Goal: Task Accomplishment & Management: Complete application form

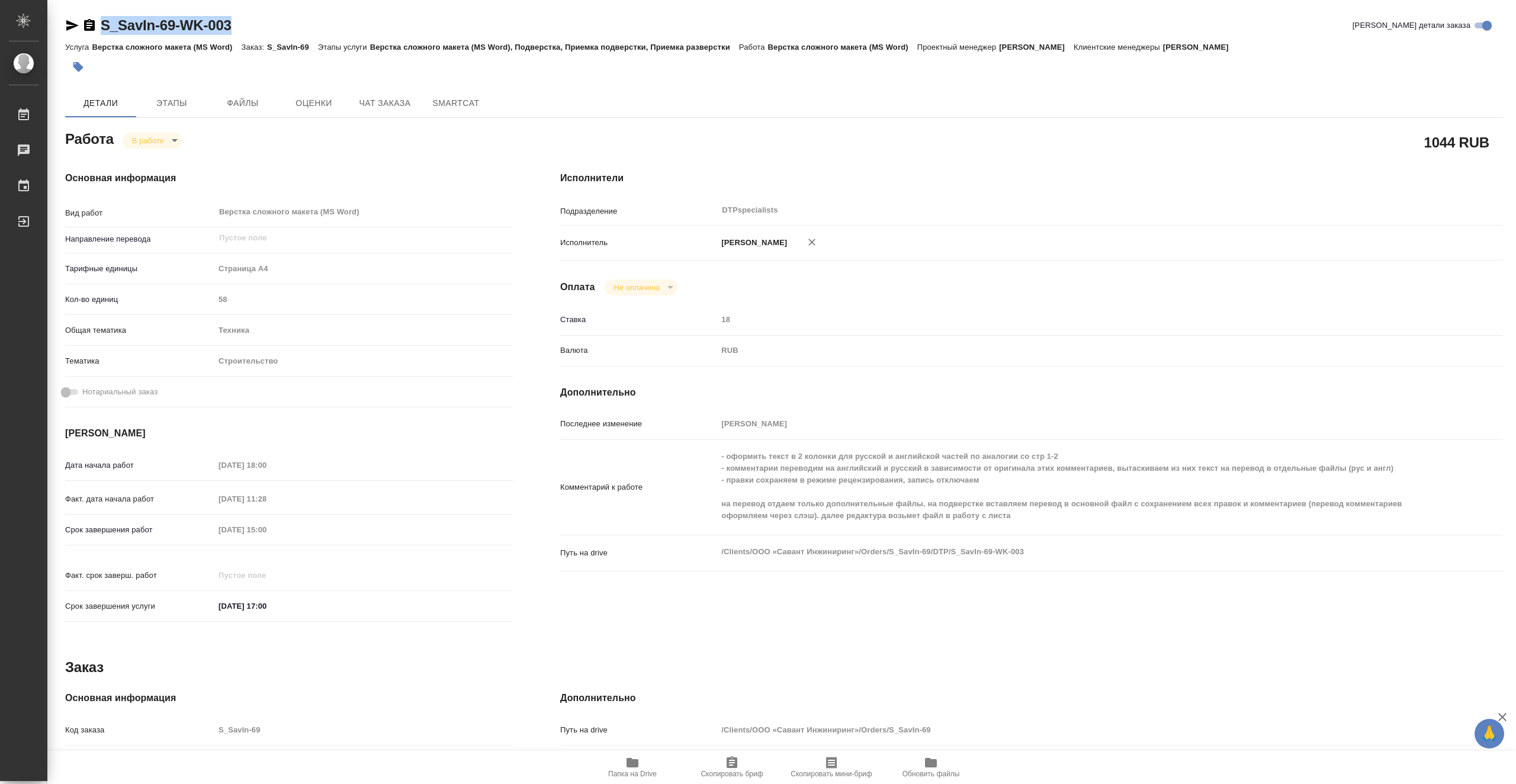
drag, startPoint x: 240, startPoint y: 26, endPoint x: 103, endPoint y: 20, distance: 137.1
click at [103, 20] on div "S_SavIn-69-WK-003 Кратко детали заказа" at bounding box center [784, 25] width 1438 height 19
copy link "S_SavIn-69-WK-003"
click at [636, 765] on icon "button" at bounding box center [632, 763] width 12 height 9
click at [177, 104] on span "Этапы" at bounding box center [172, 104] width 57 height 15
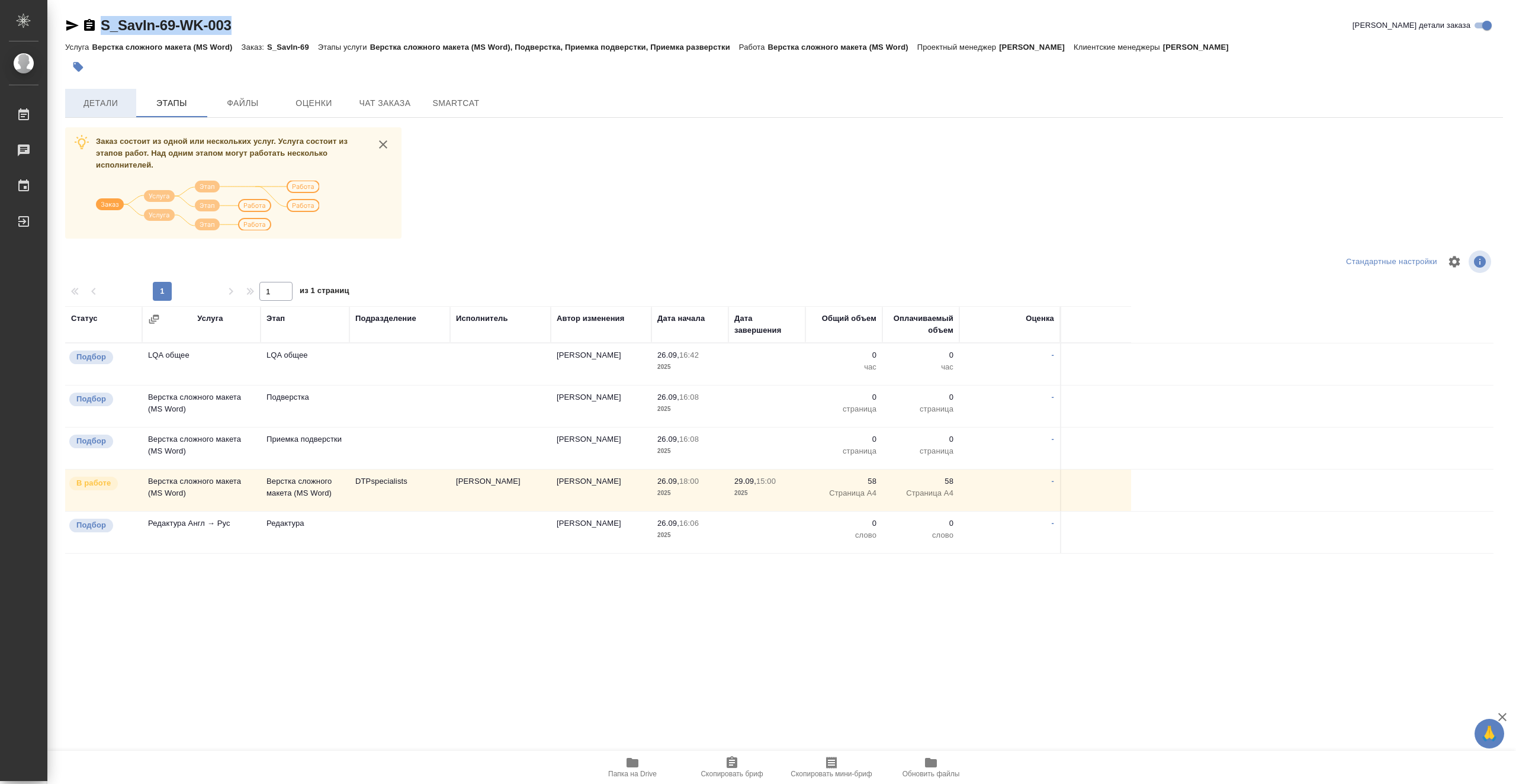
click at [112, 101] on span "Детали" at bounding box center [101, 104] width 57 height 15
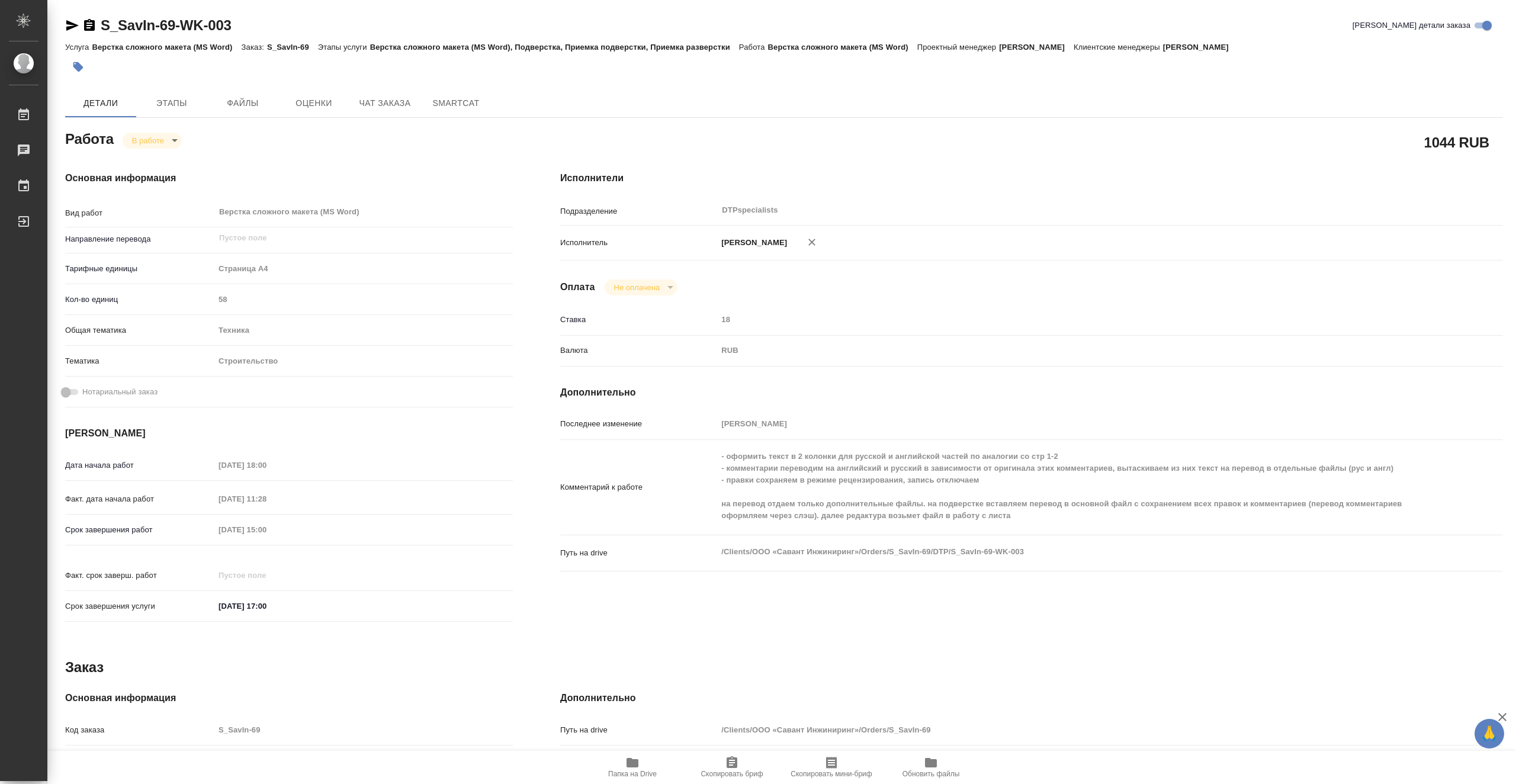
type textarea "x"
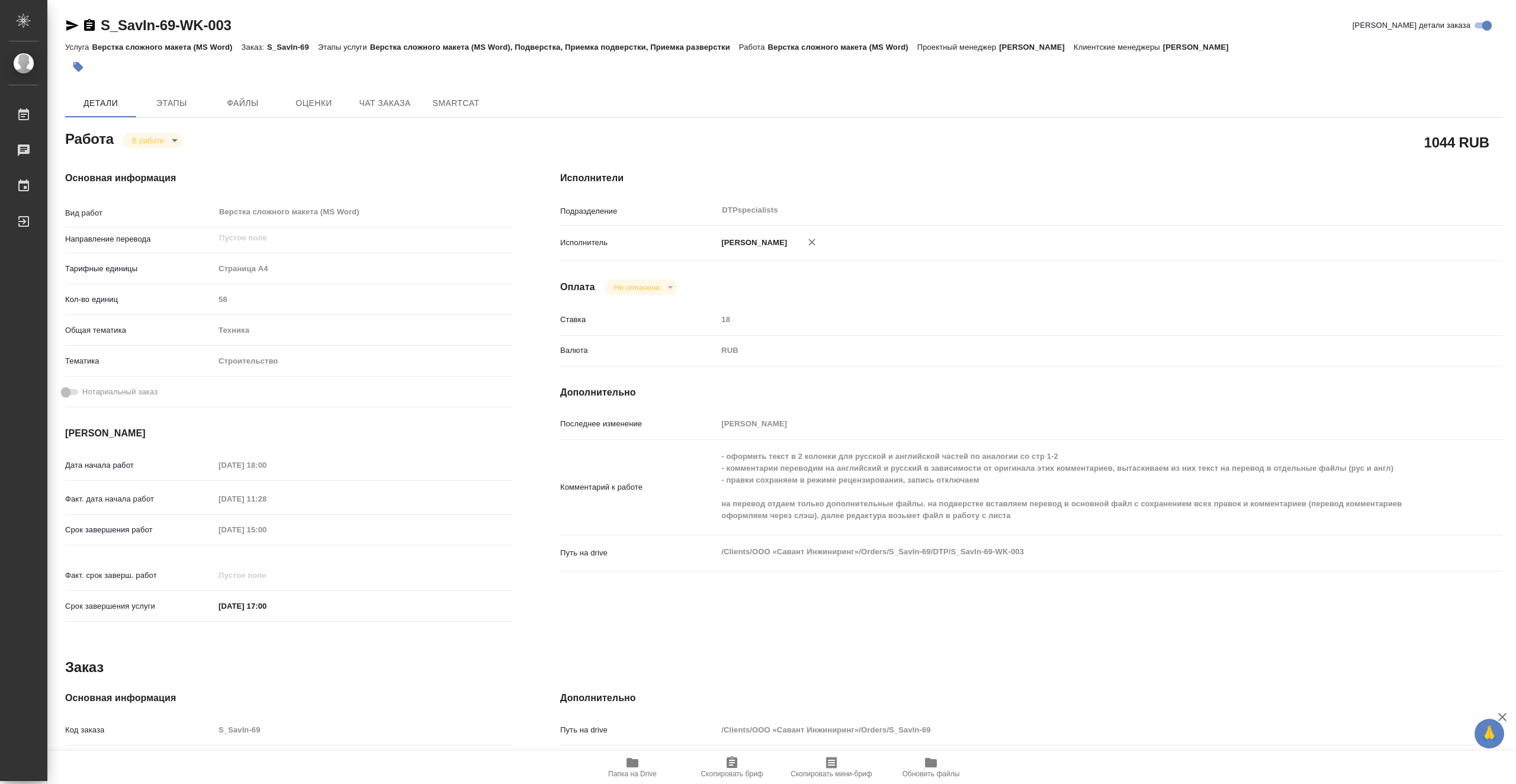
type textarea "x"
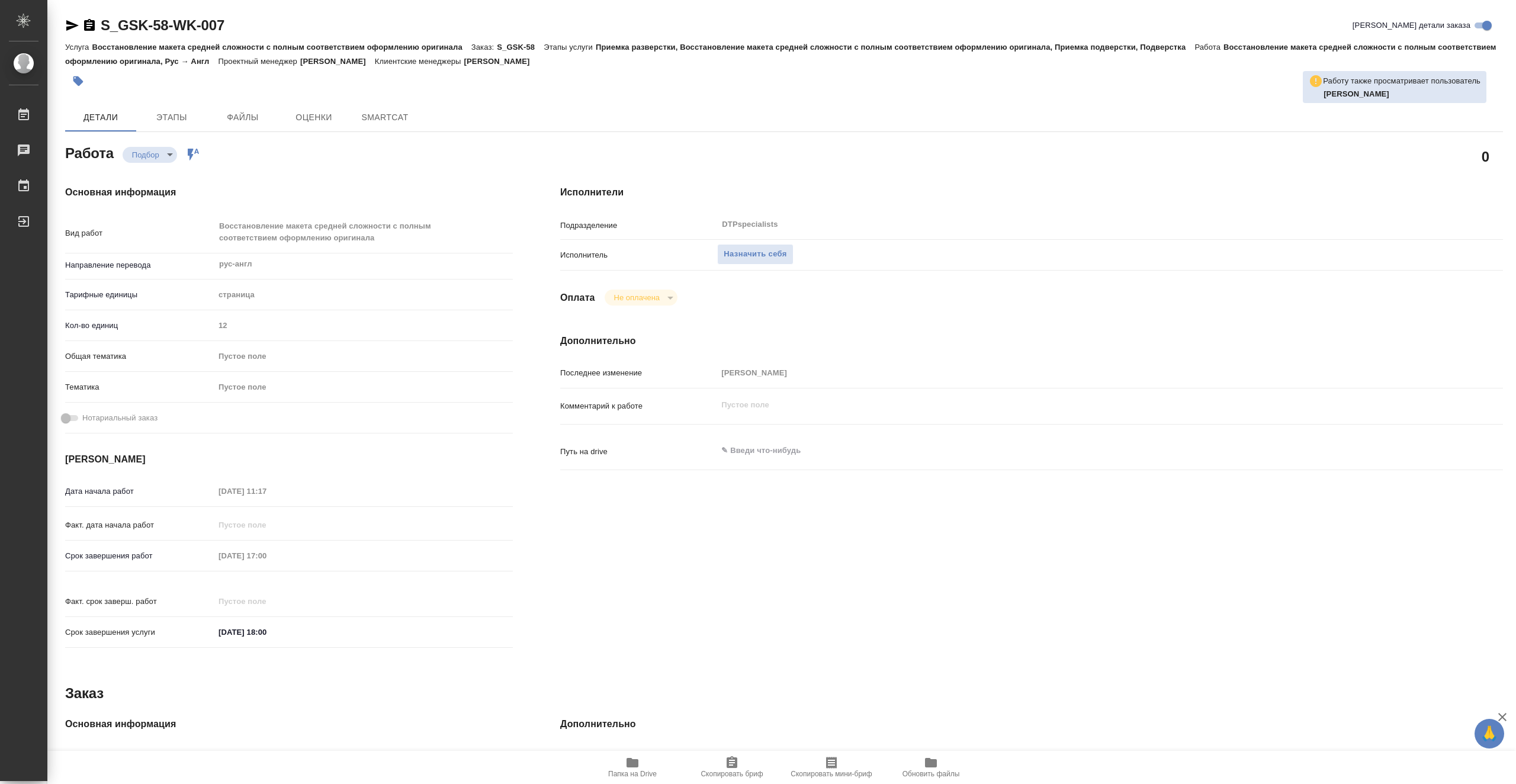
type textarea "x"
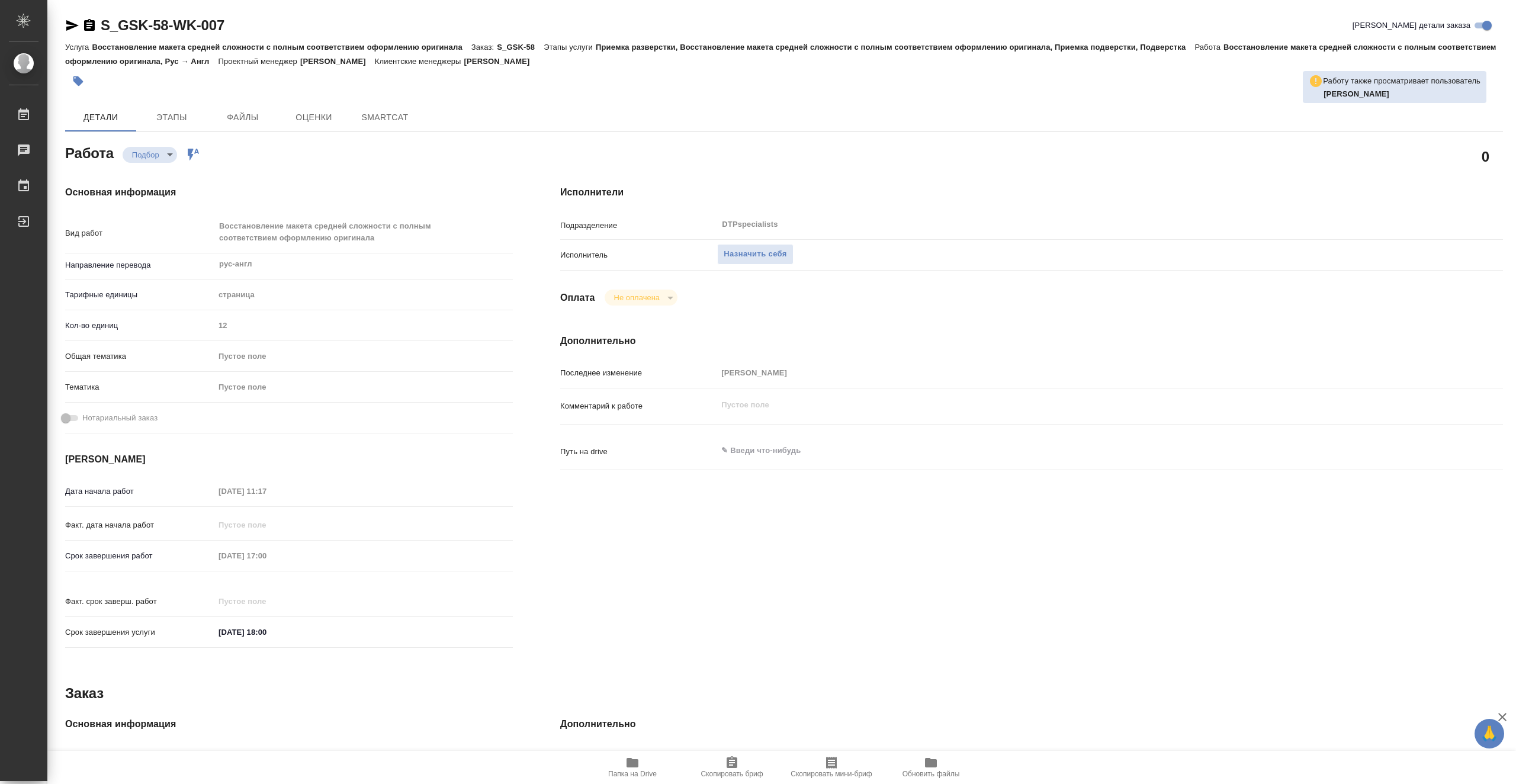
type textarea "x"
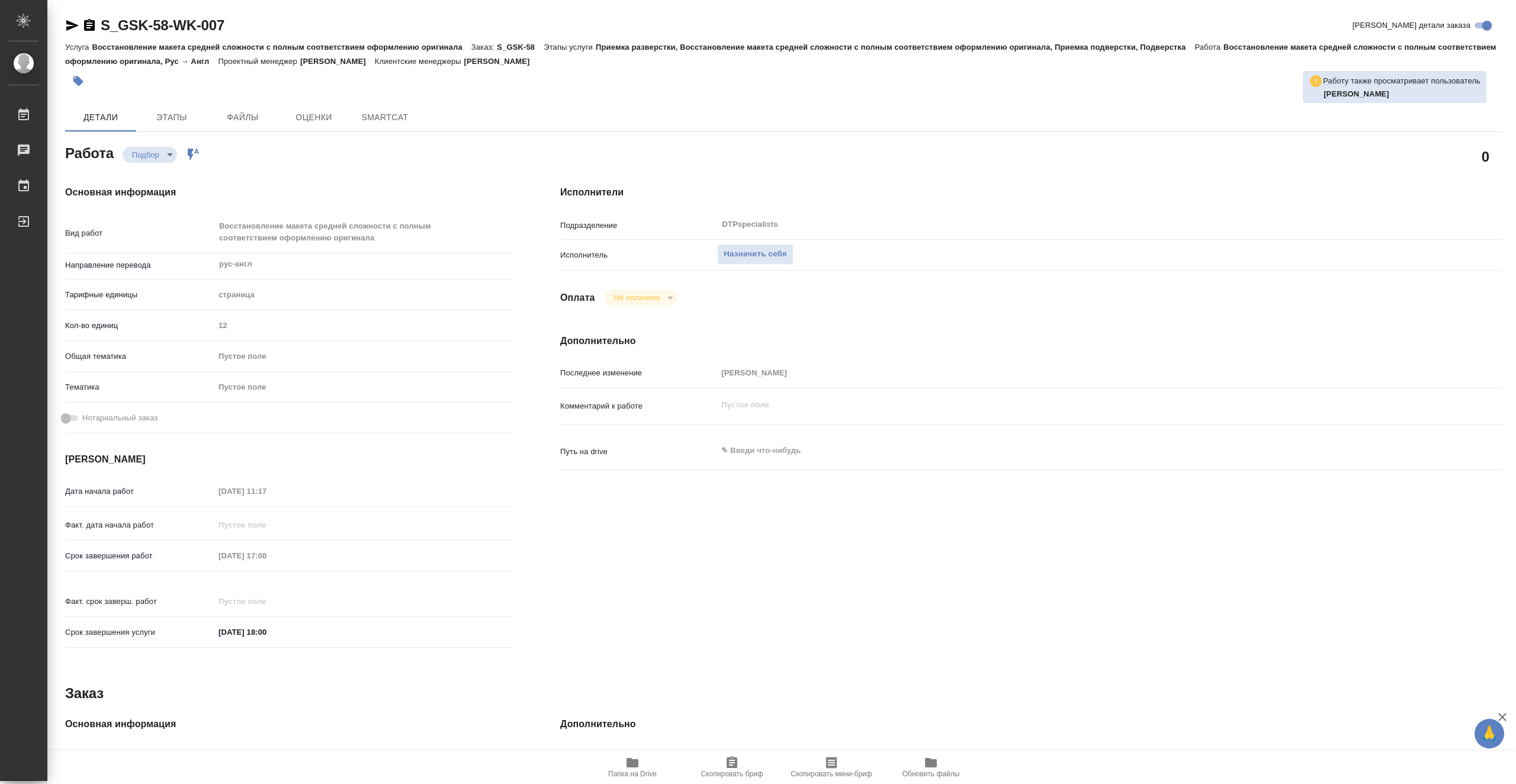
type textarea "x"
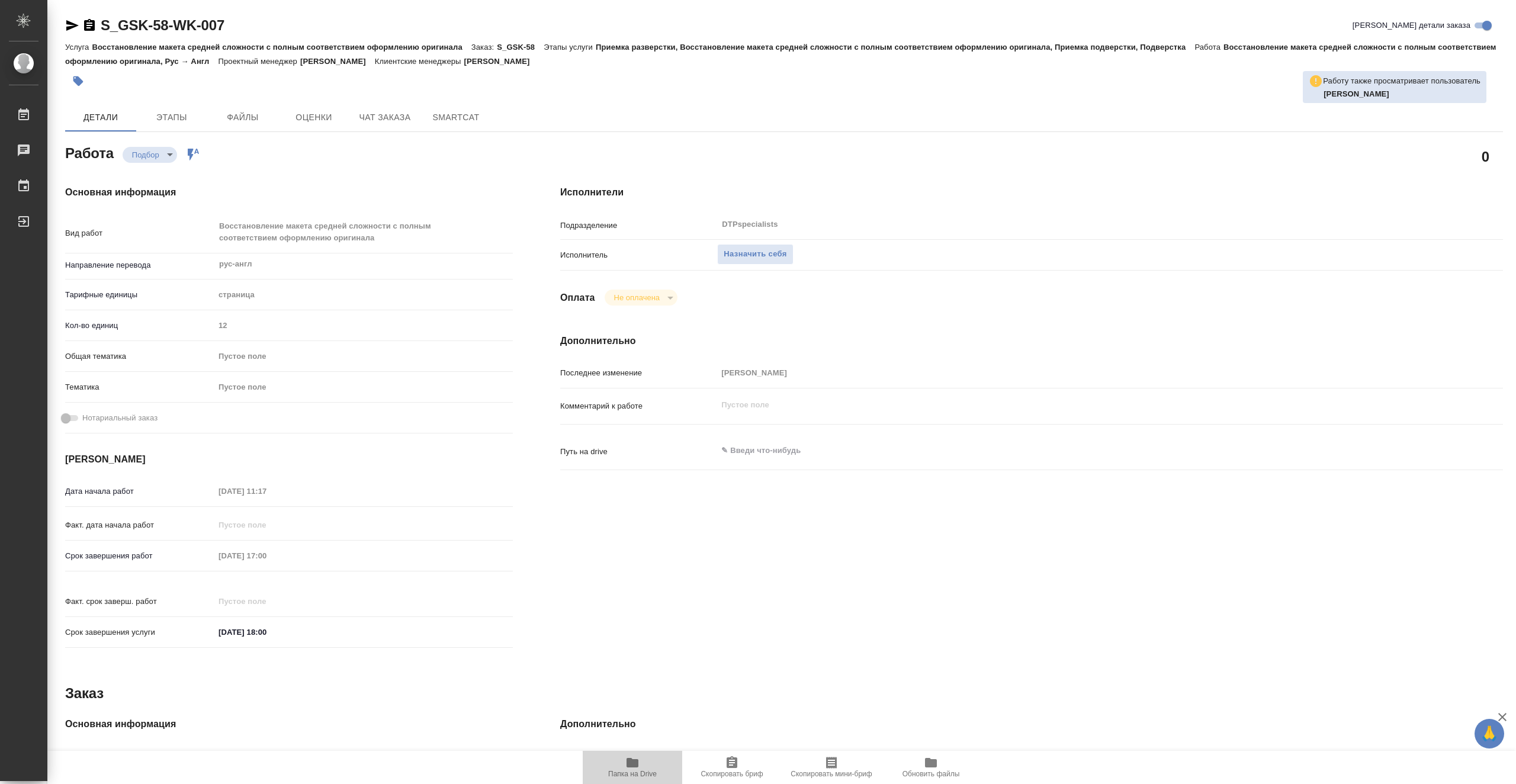
click at [642, 771] on span "Папка на Drive" at bounding box center [632, 774] width 48 height 9
type textarea "x"
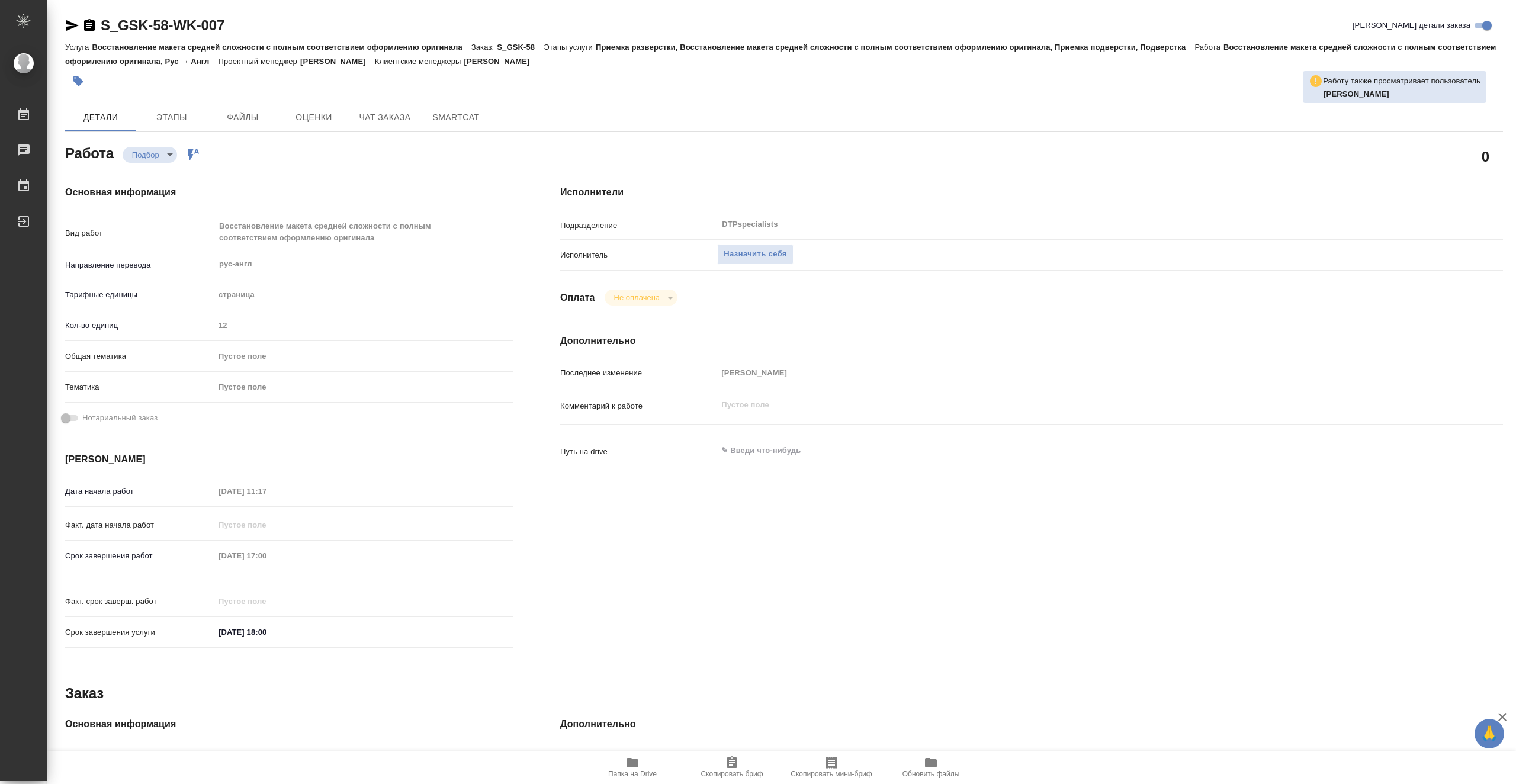
type textarea "x"
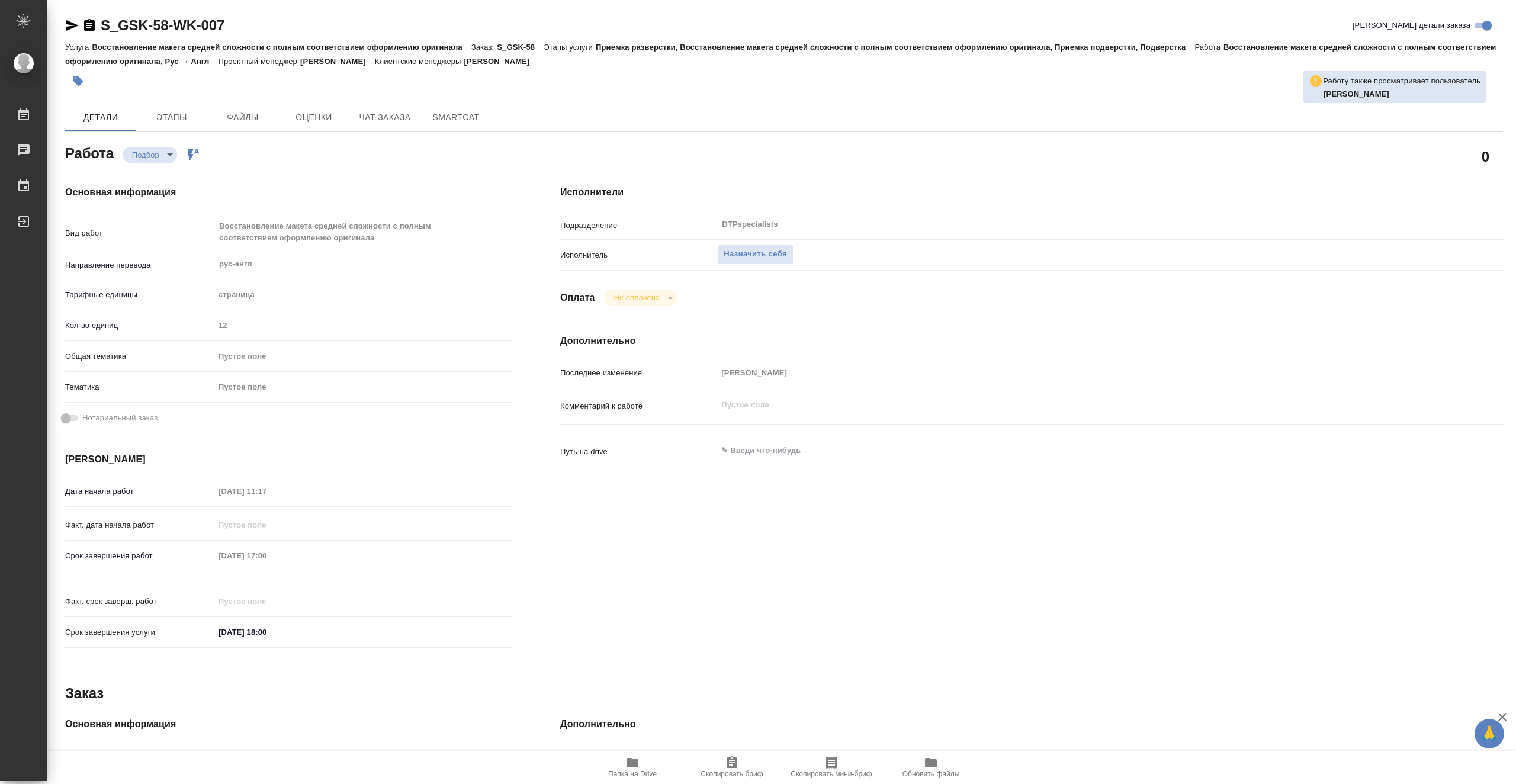
type textarea "x"
click at [786, 251] on span "Назначить себя" at bounding box center [755, 254] width 63 height 13
type textarea "x"
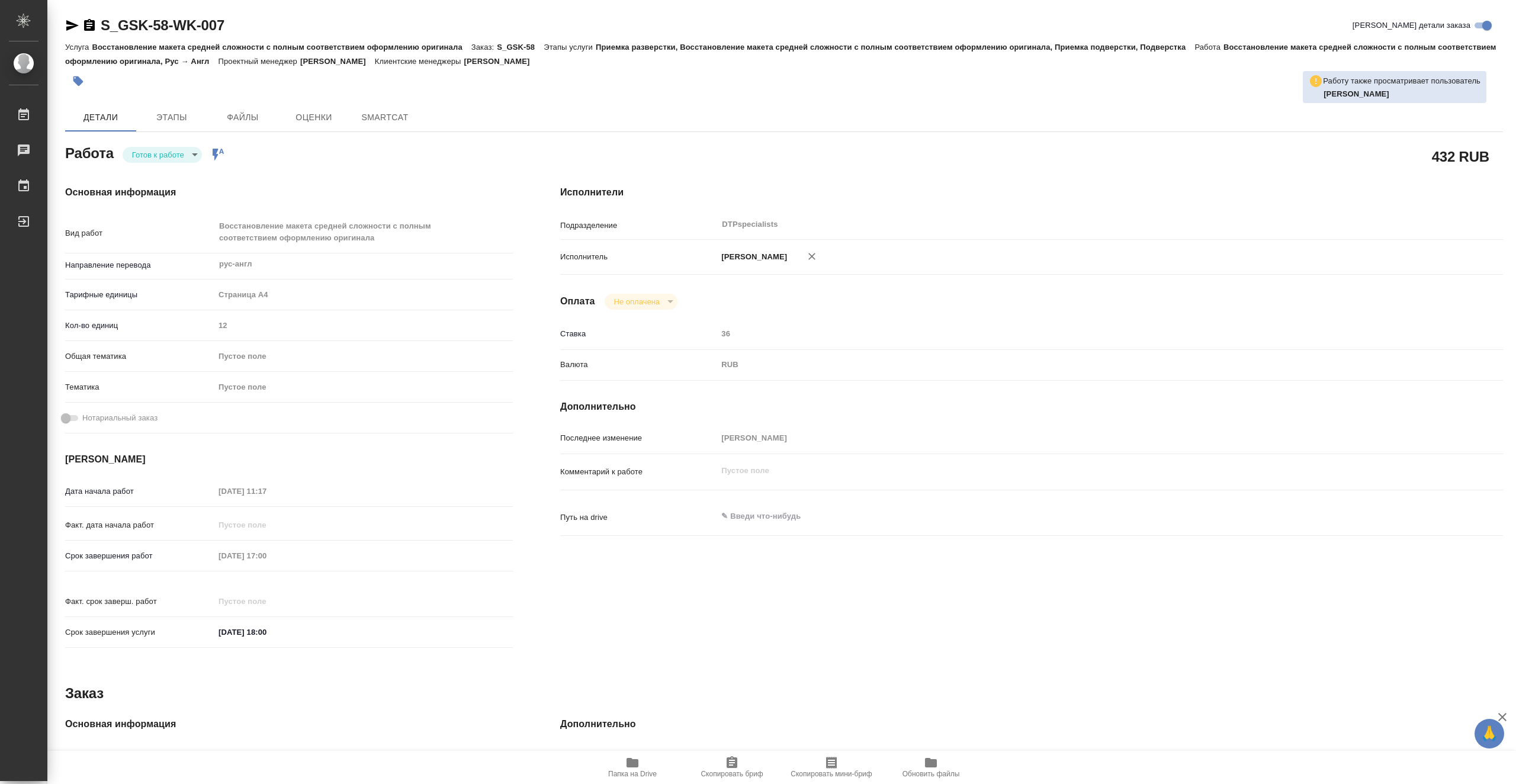
type textarea "x"
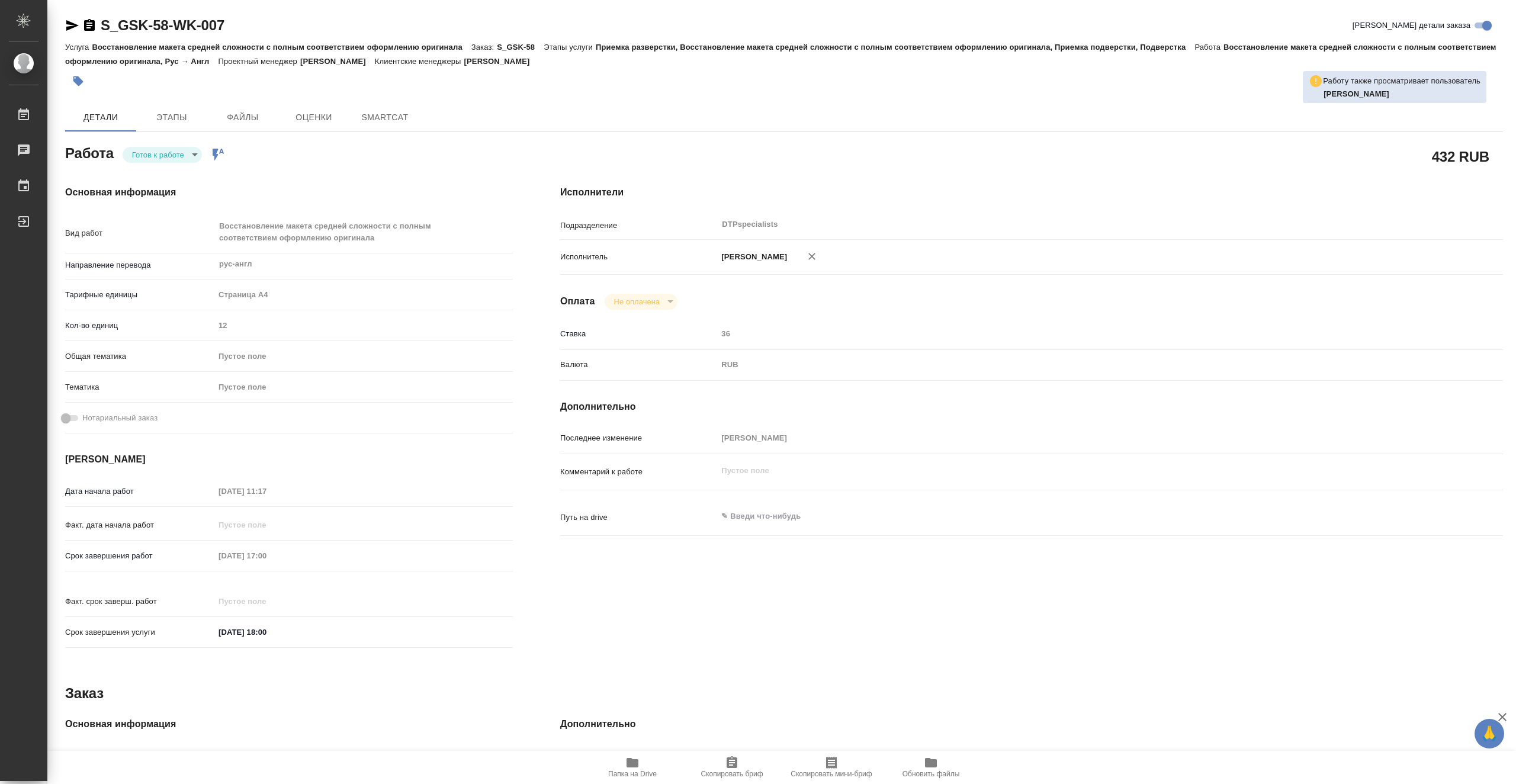
type textarea "x"
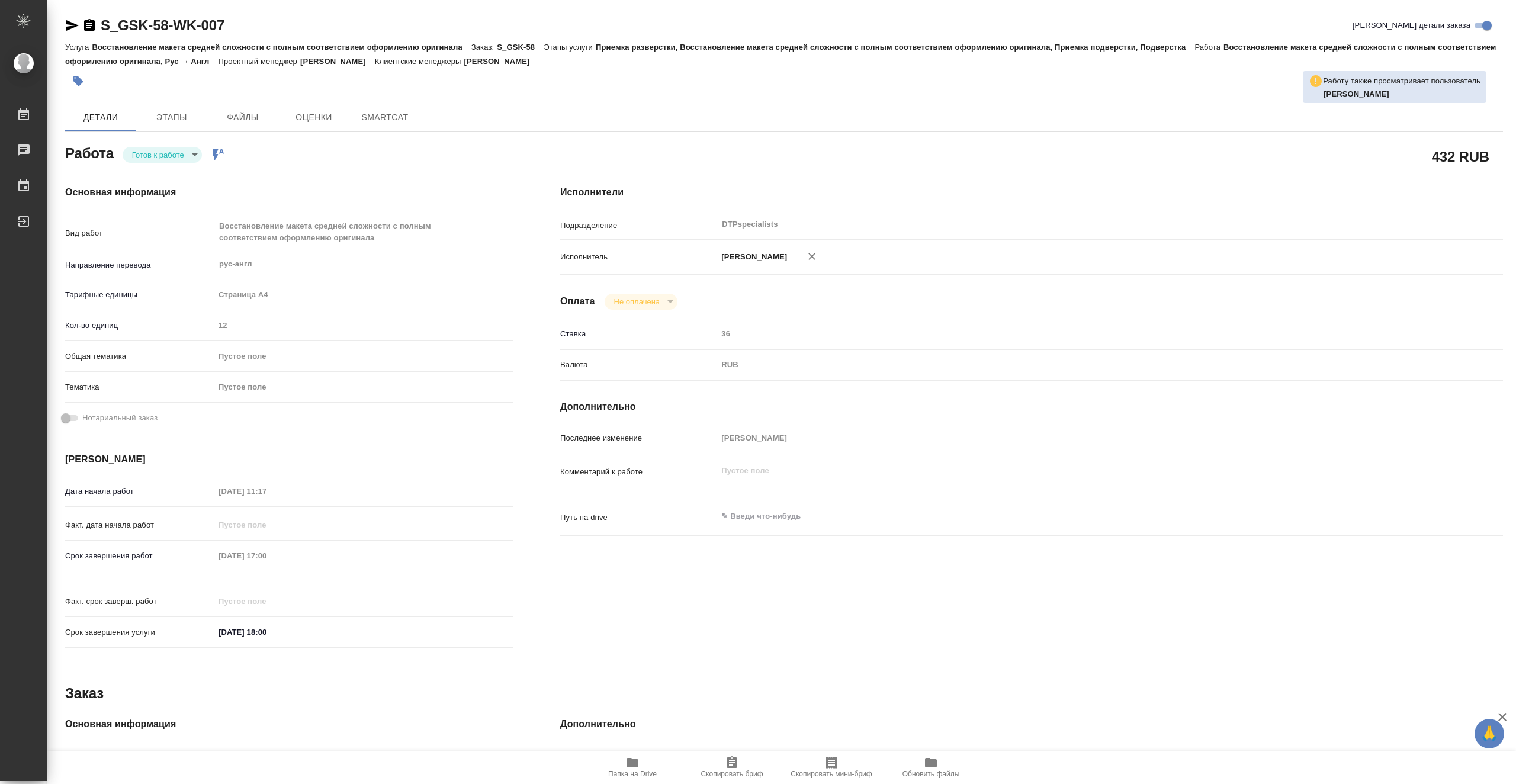
type textarea "x"
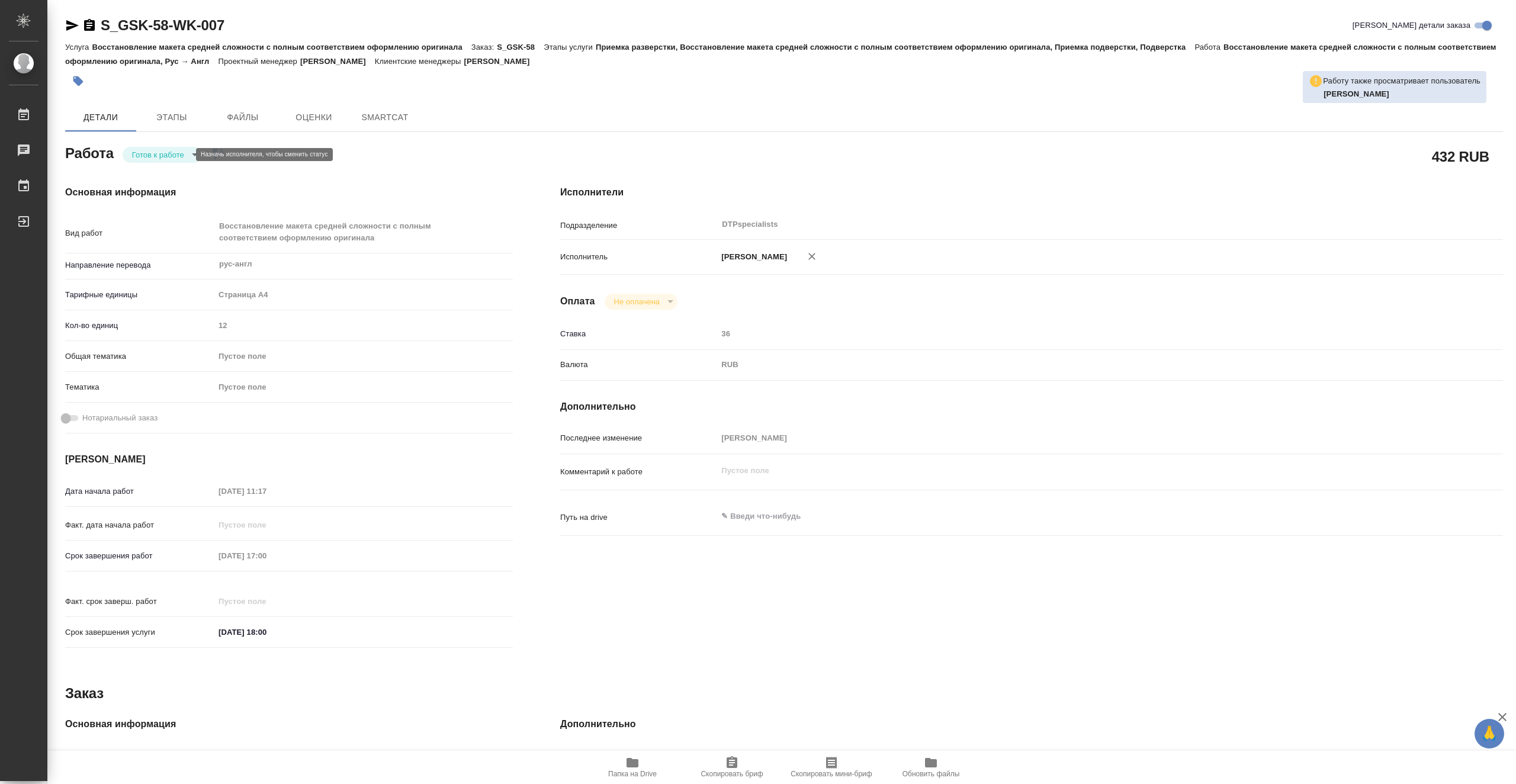
type textarea "x"
click at [150, 158] on body "🙏 .cls-1 fill:#fff; AWATERA Vasiutchenko Aleksandr Работы Чаты График Выйти S_G…" at bounding box center [758, 392] width 1516 height 784
type textarea "x"
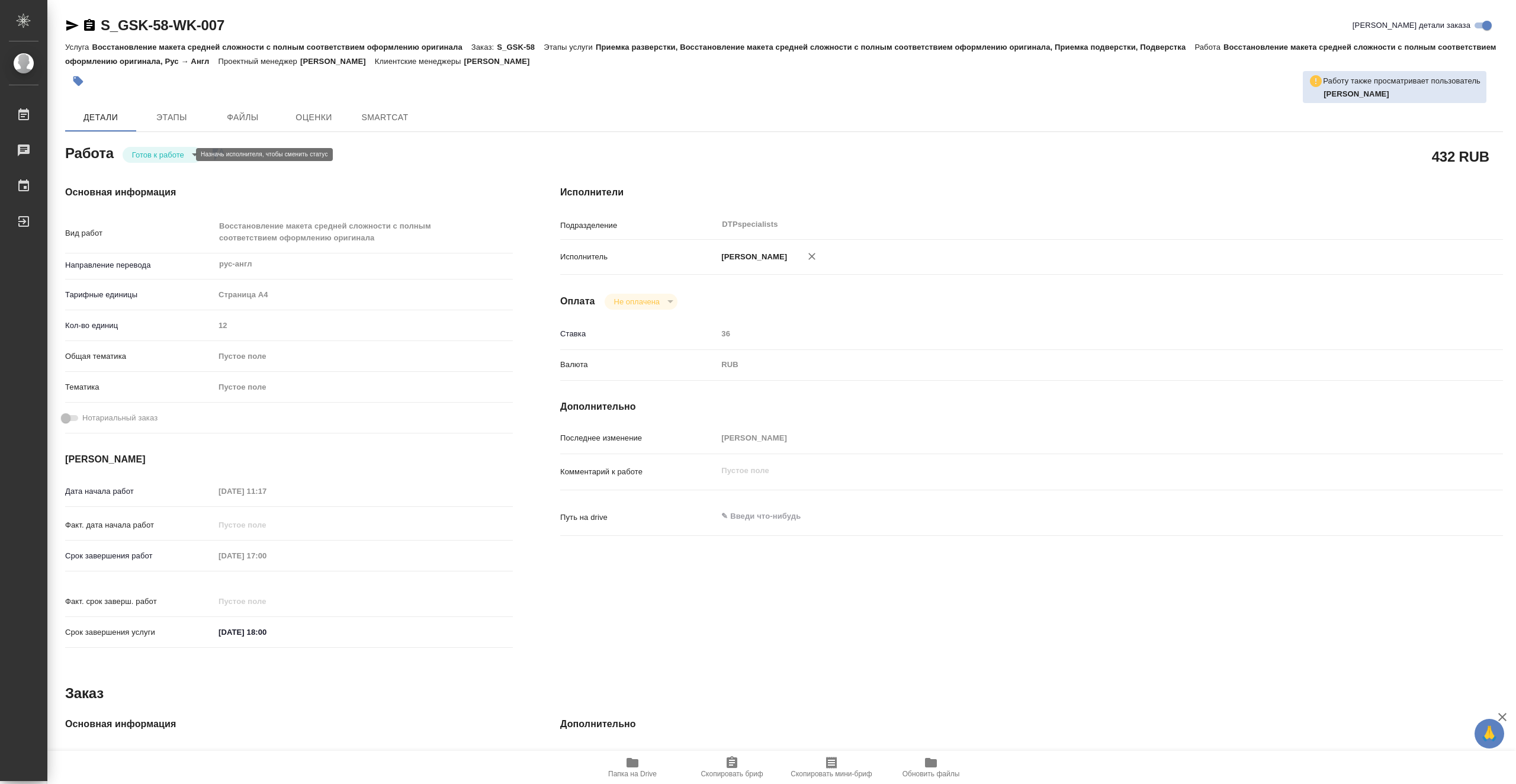
type textarea "x"
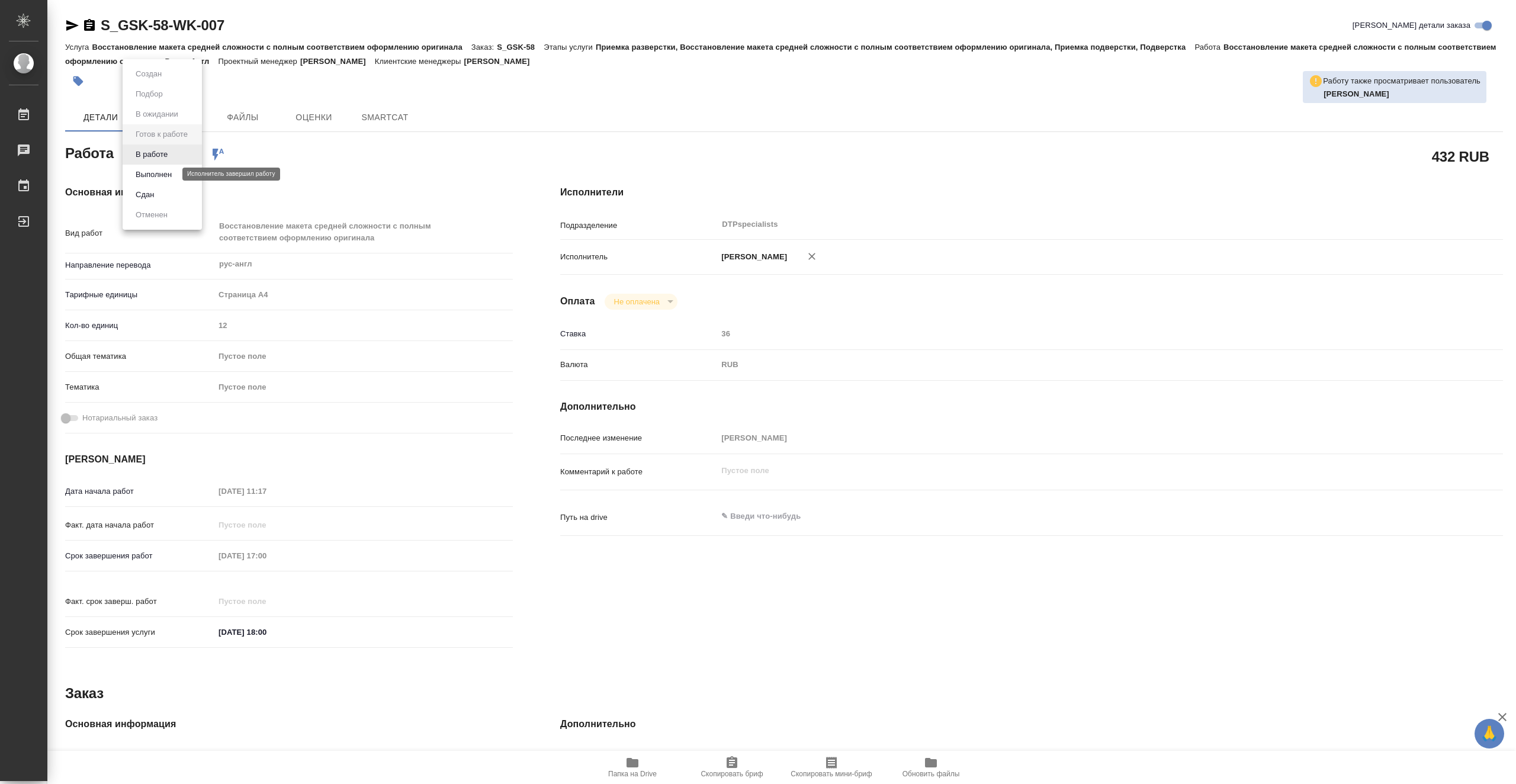
type textarea "x"
click at [172, 156] on li "В работе" at bounding box center [162, 154] width 79 height 20
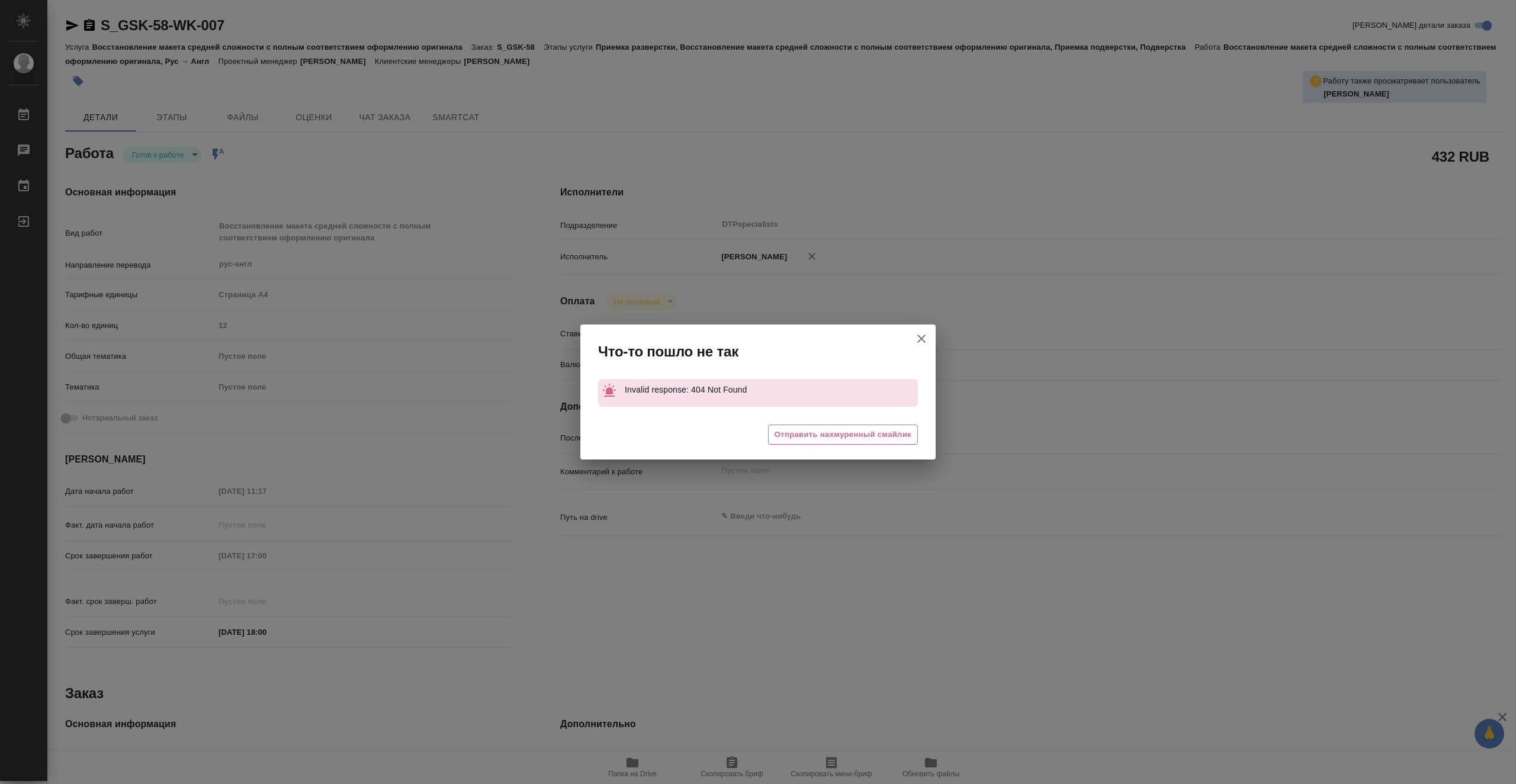
type textarea "x"
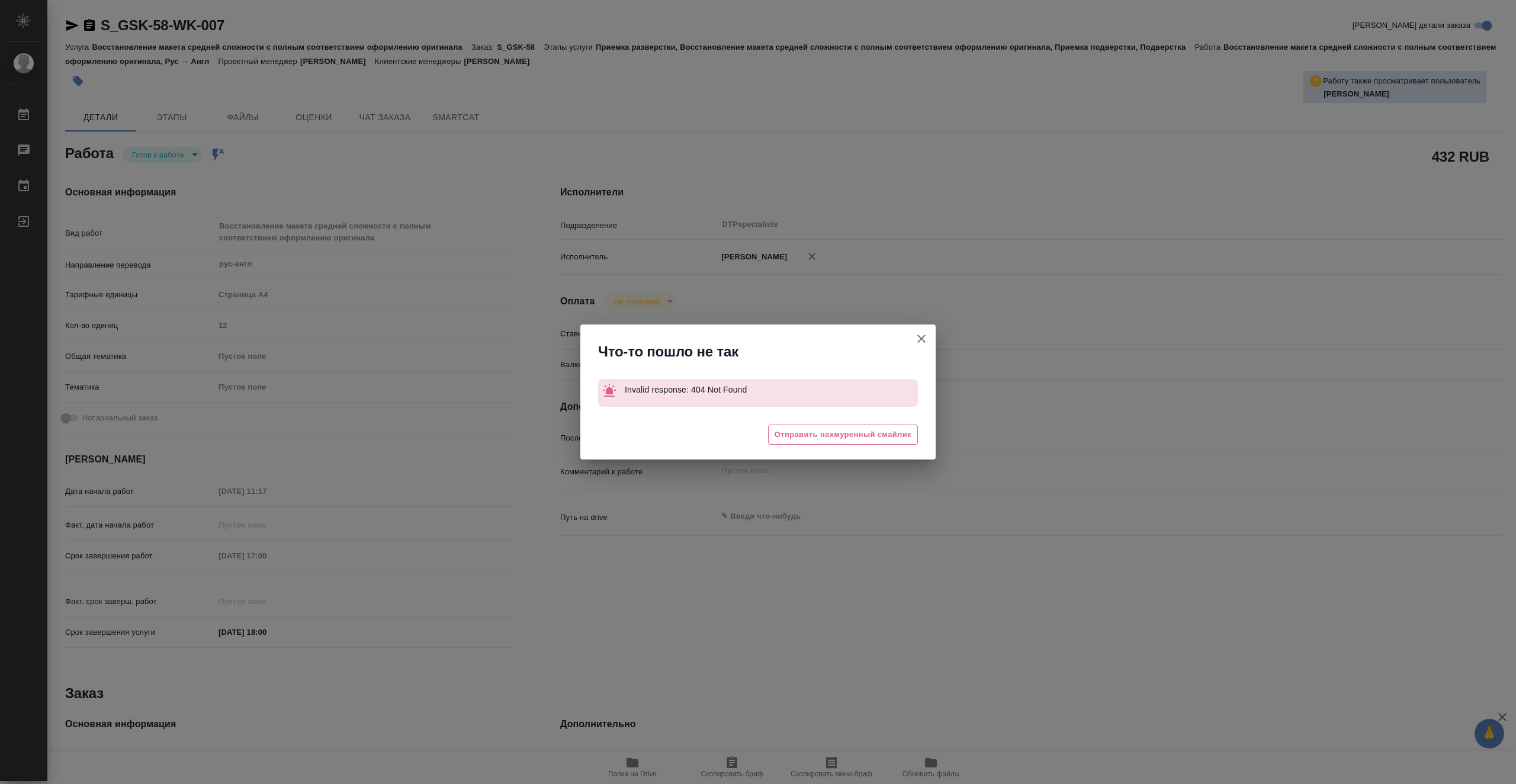
type textarea "x"
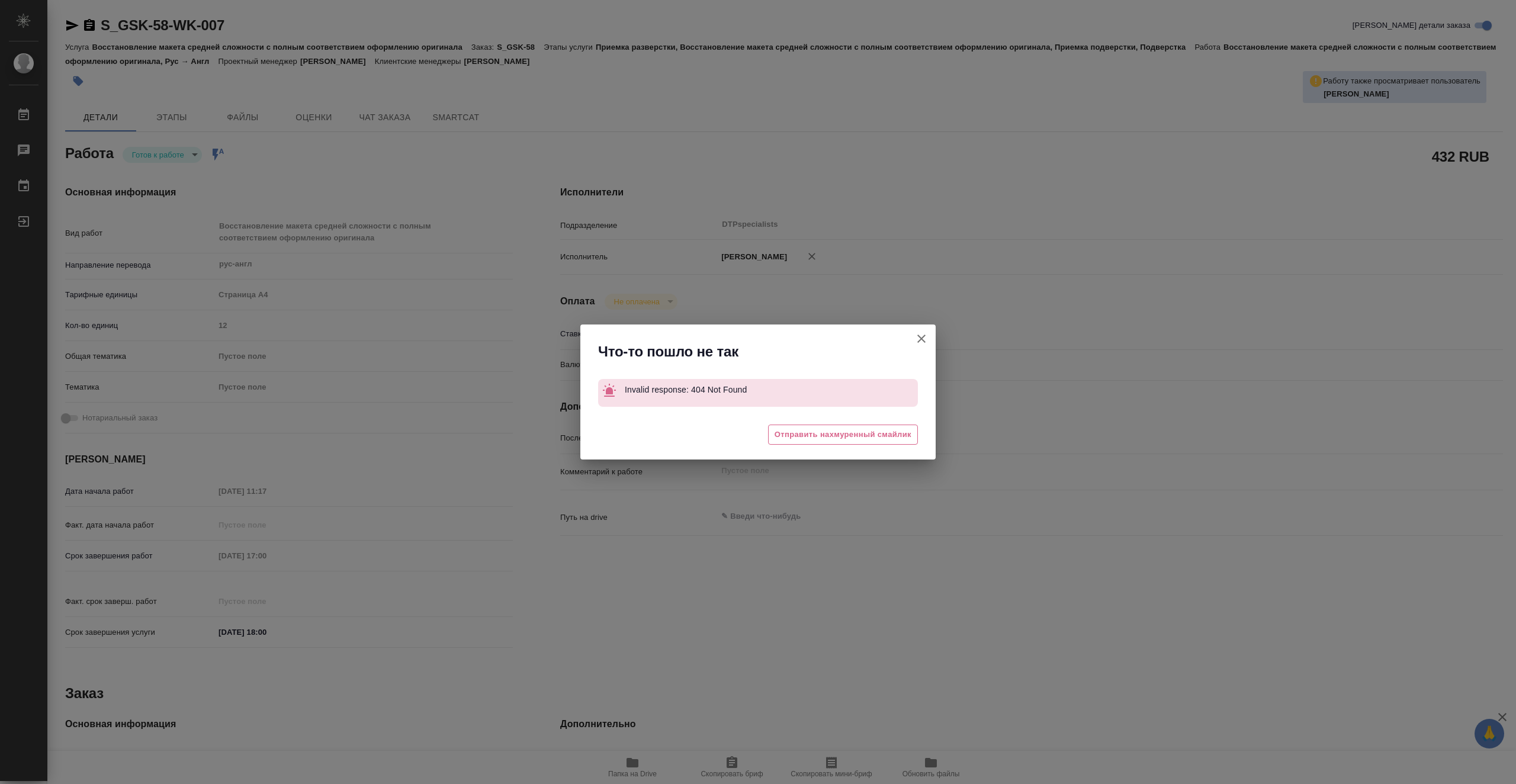
type textarea "x"
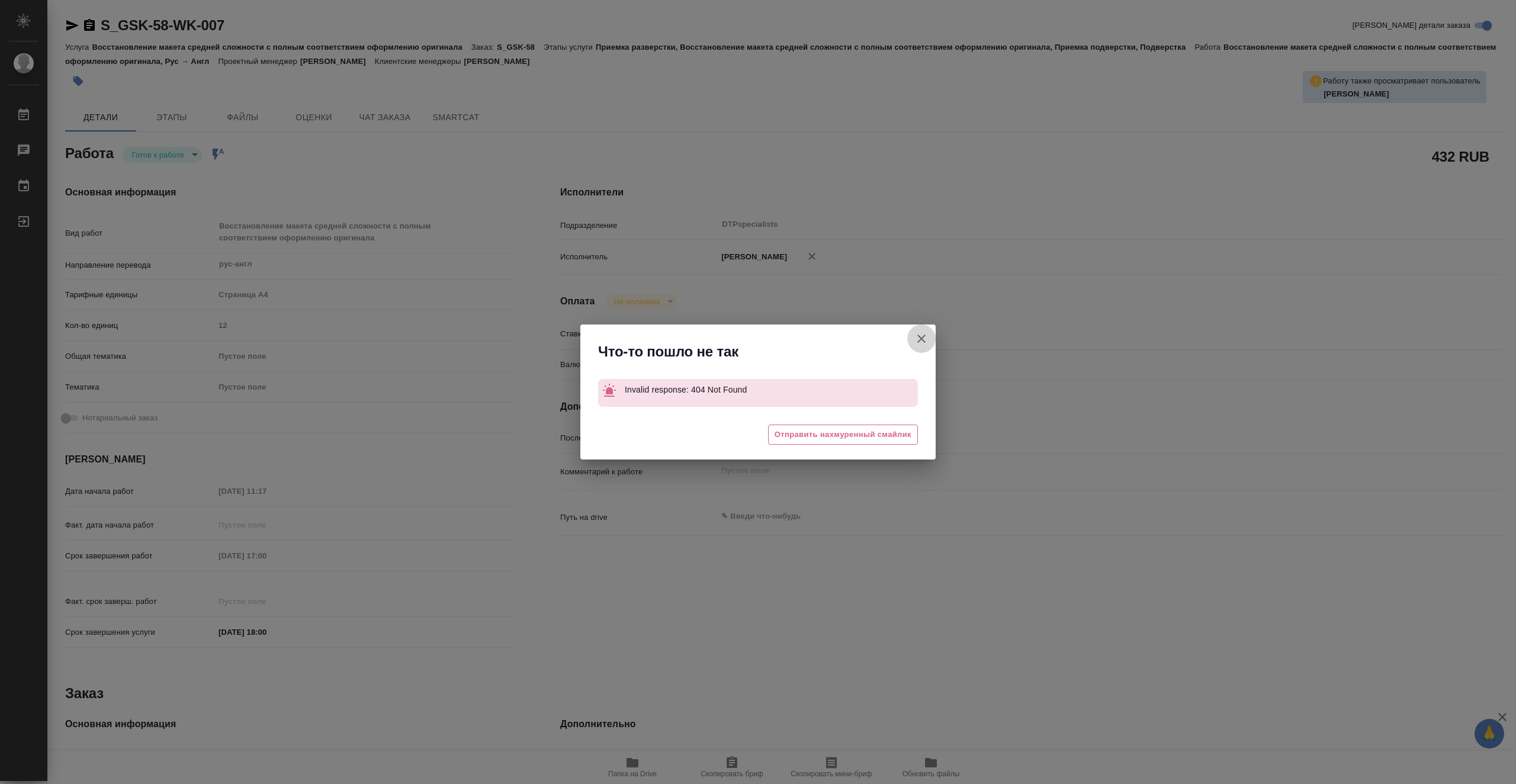
drag, startPoint x: 931, startPoint y: 346, endPoint x: 887, endPoint y: 316, distance: 53.3
click at [930, 346] on button "[PERSON_NAME] детали заказа" at bounding box center [921, 338] width 28 height 28
type textarea "x"
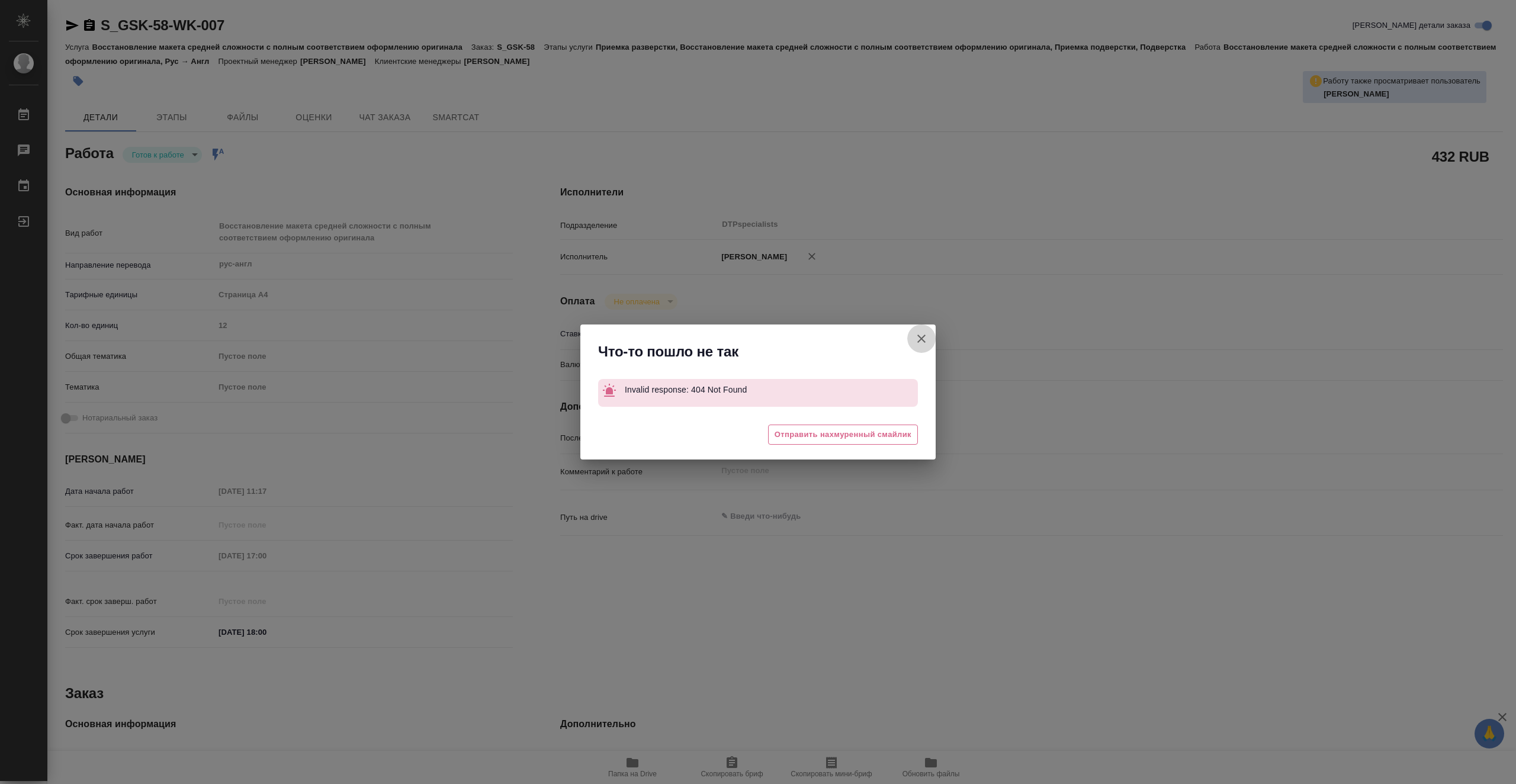
type textarea "x"
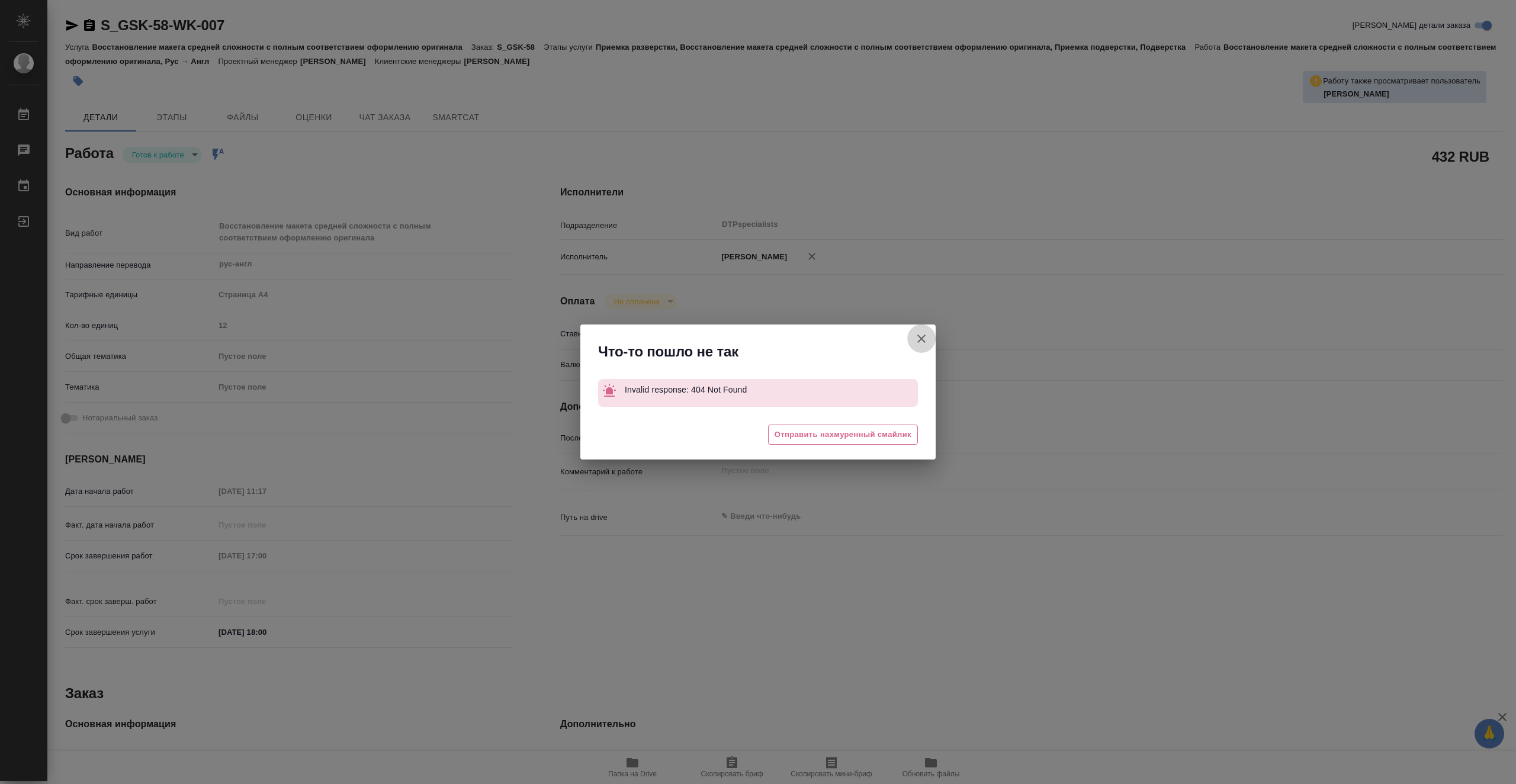
type textarea "x"
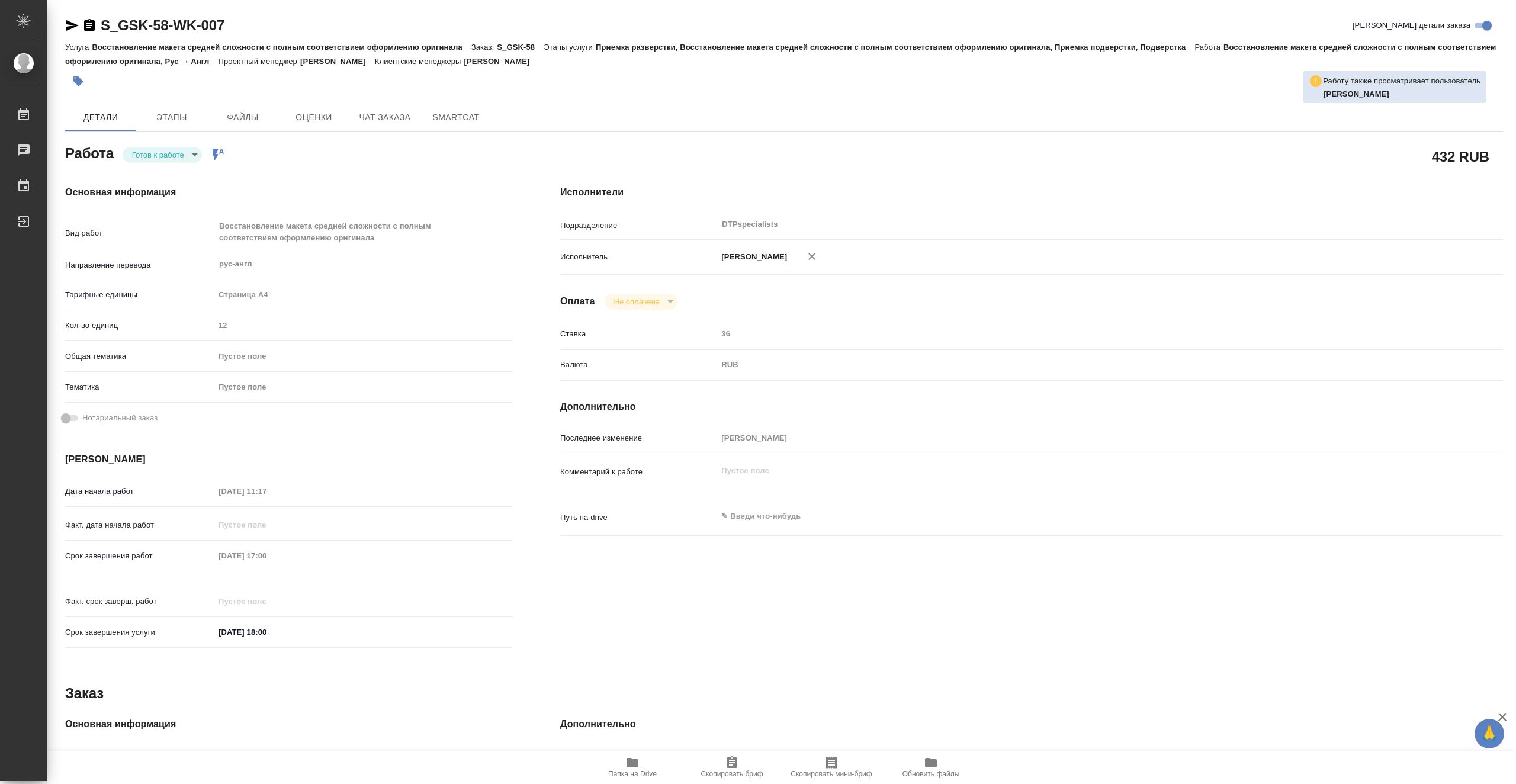
type textarea "x"
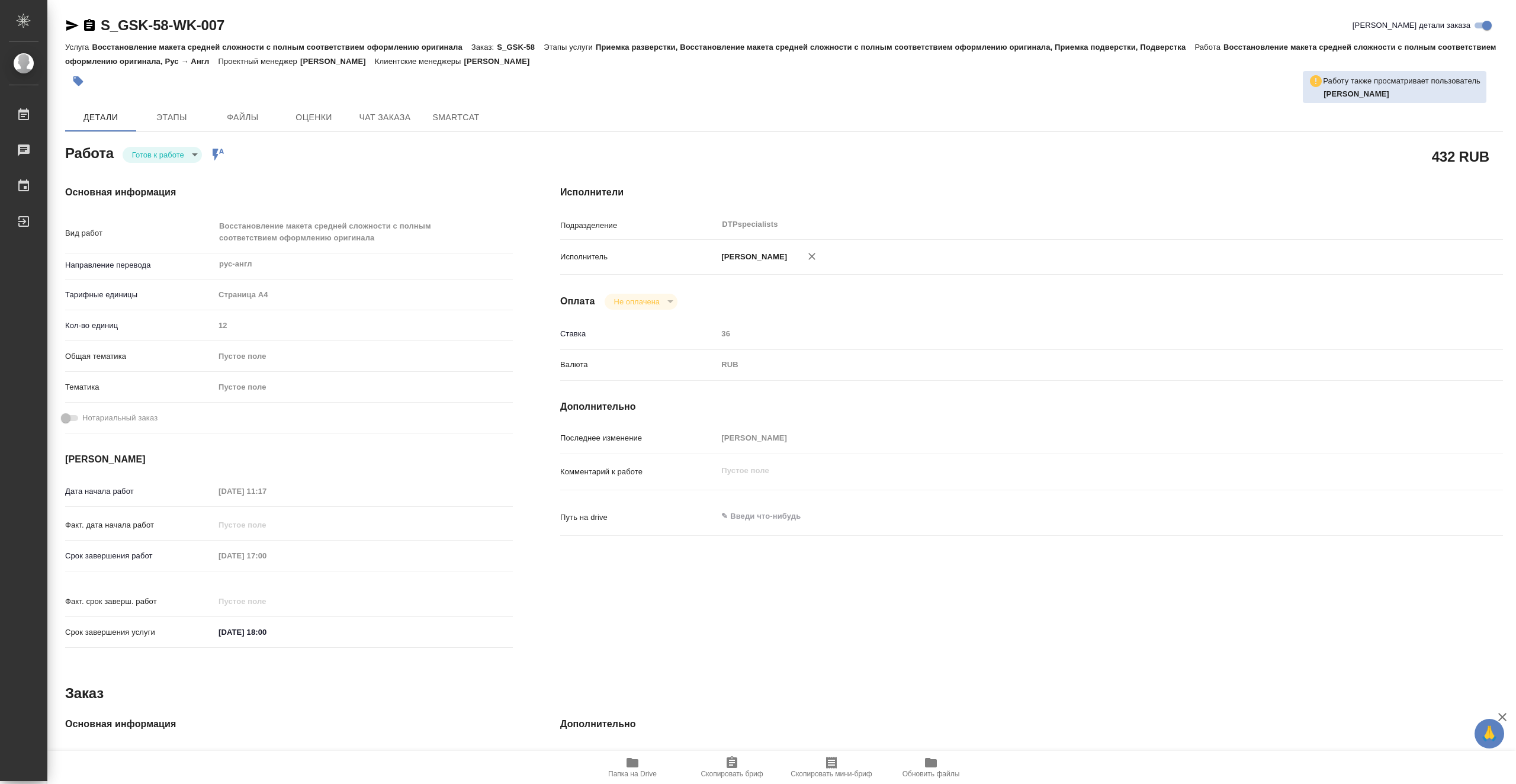
type textarea "x"
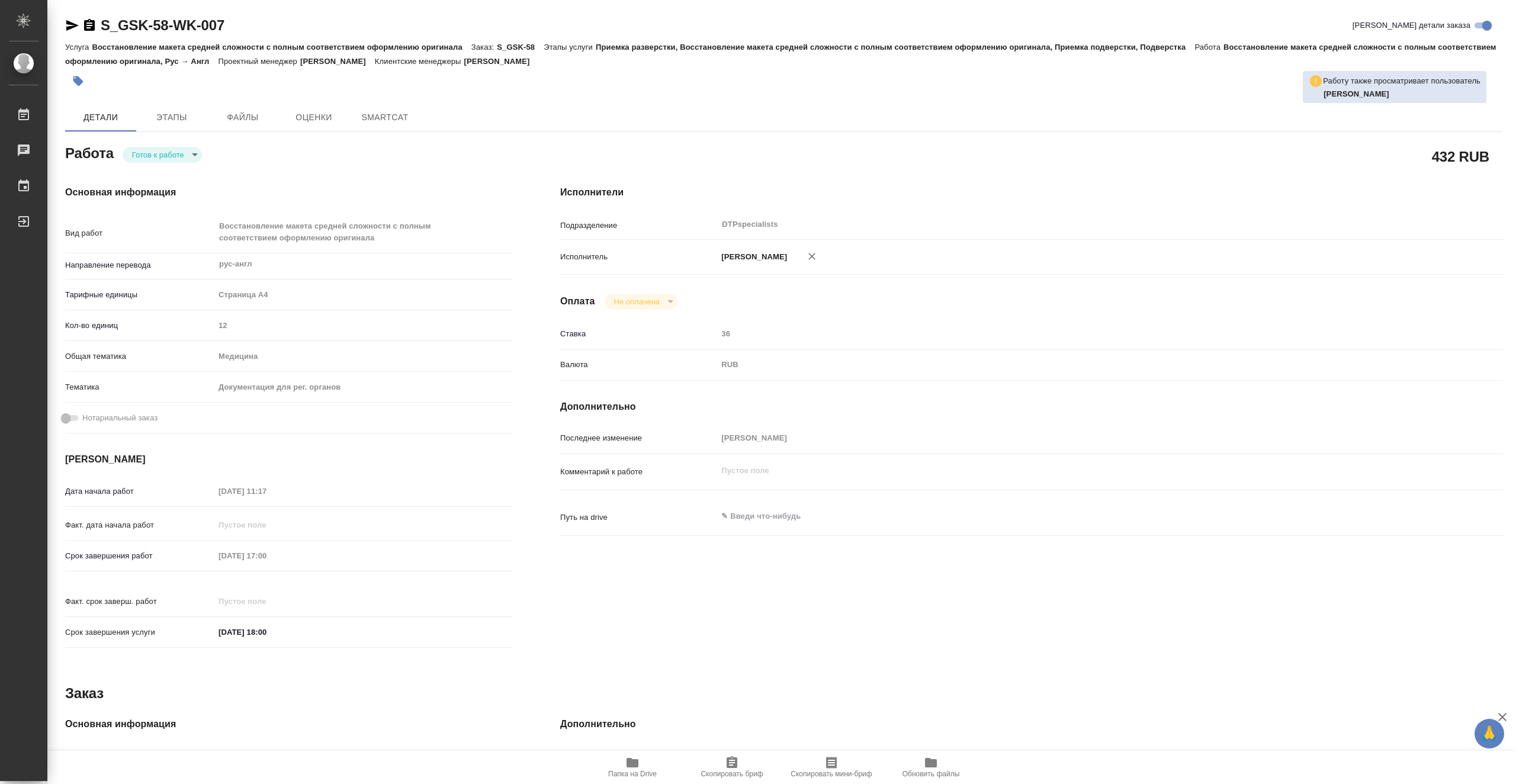
type textarea "x"
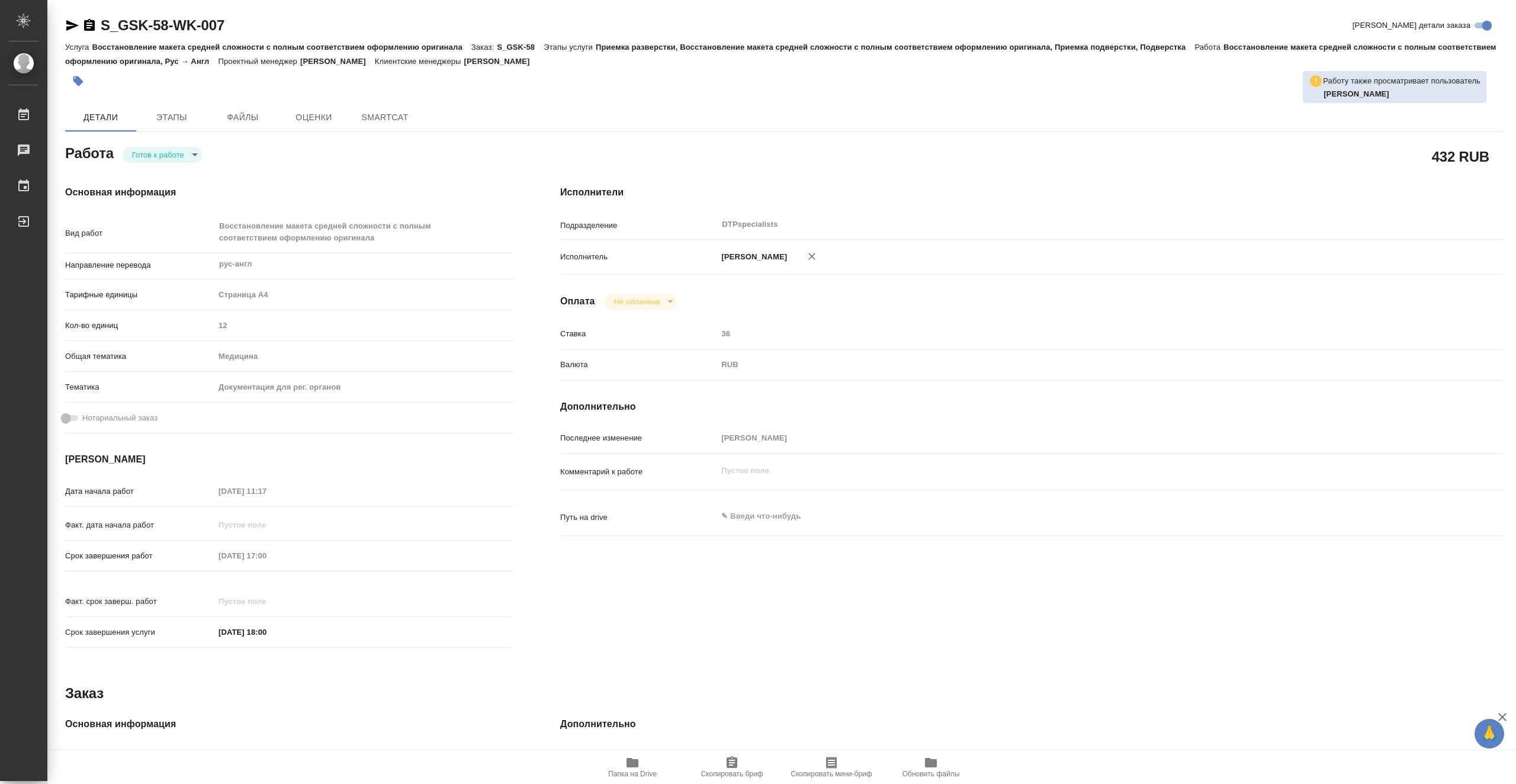
type textarea "x"
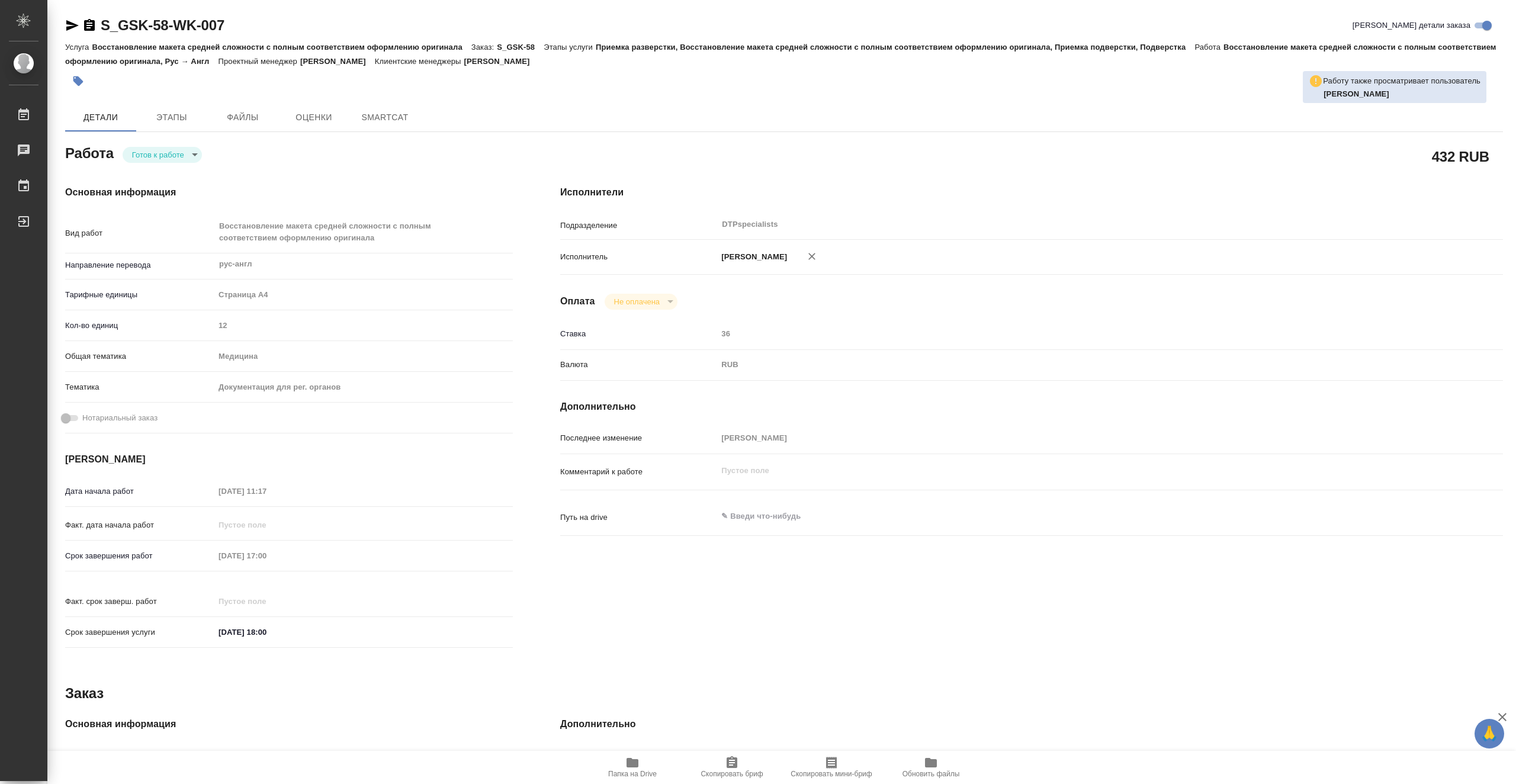
type textarea "x"
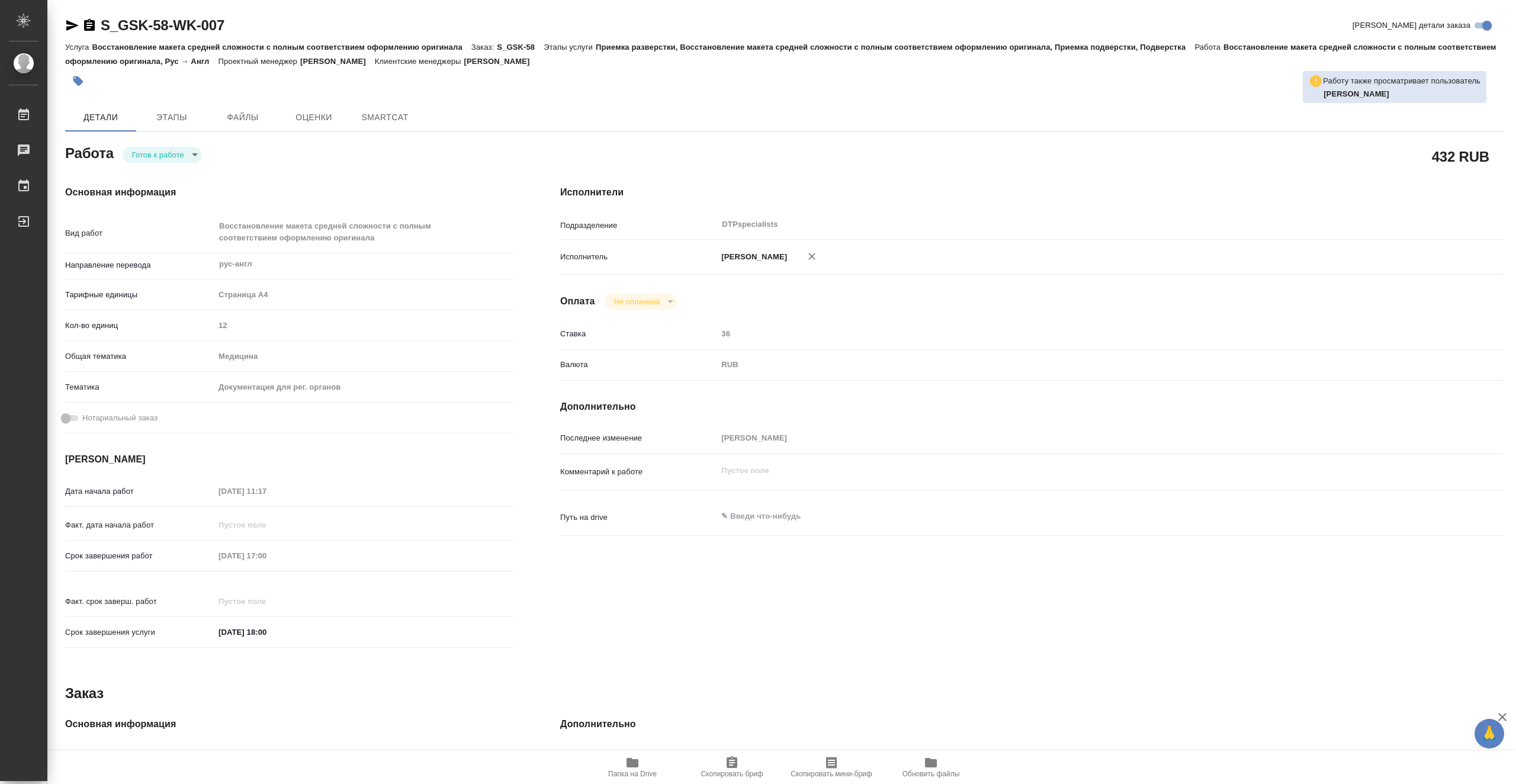
type textarea "x"
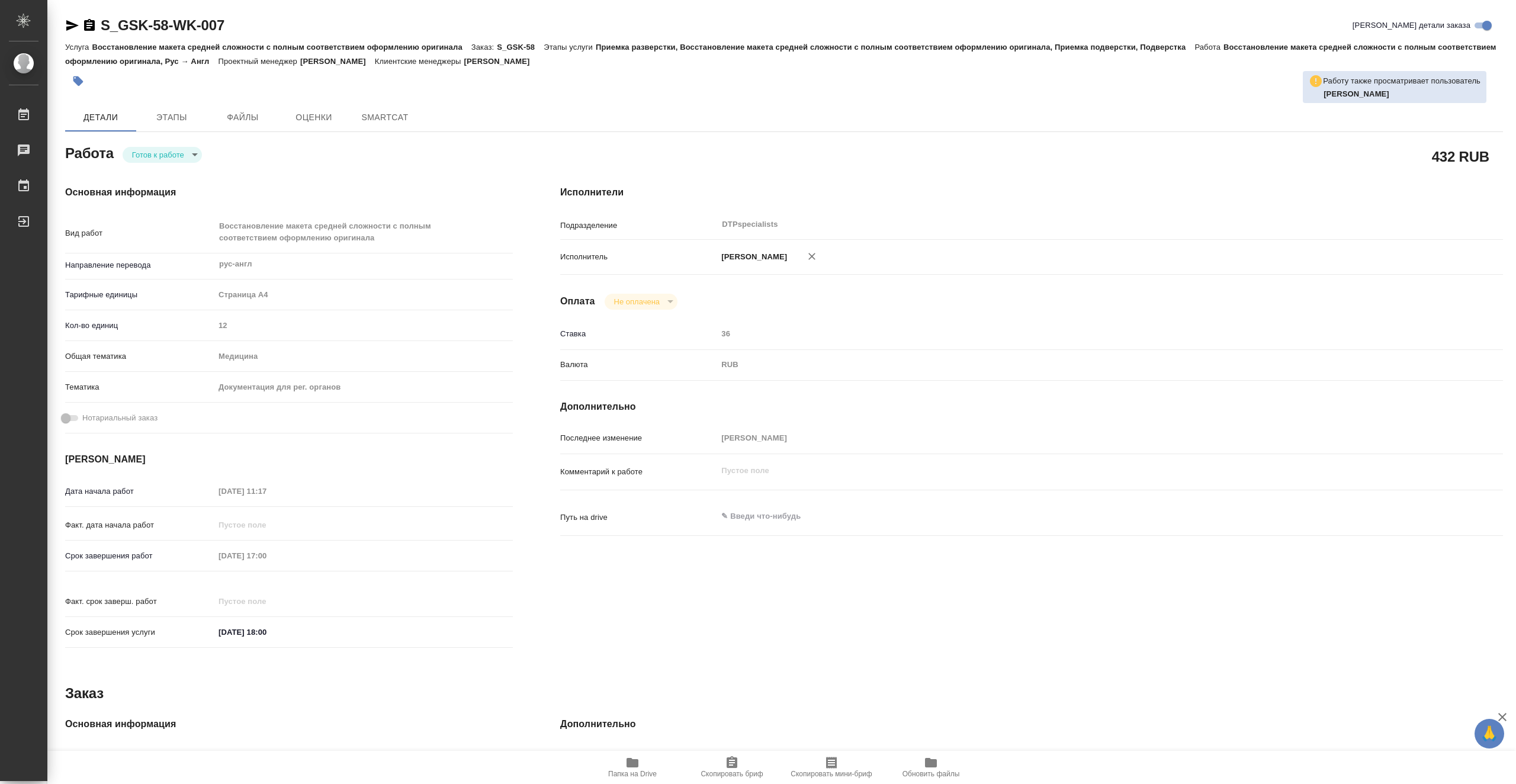
type textarea "x"
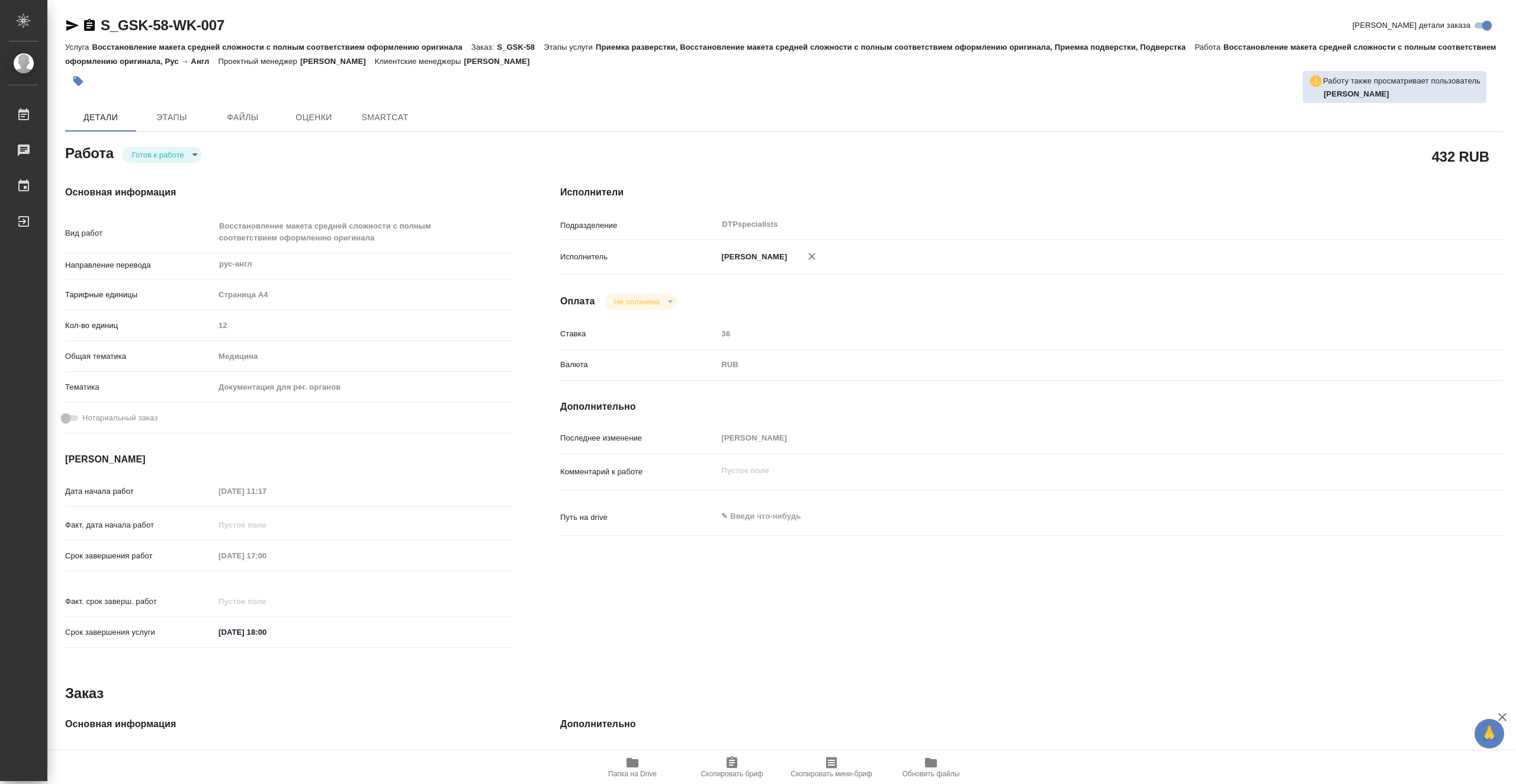
click at [166, 158] on body "🙏 .cls-1 fill:#fff; AWATERA Vasiutchenko Aleksandr Работы Чаты График Выйти S_G…" at bounding box center [758, 392] width 1516 height 784
type textarea "x"
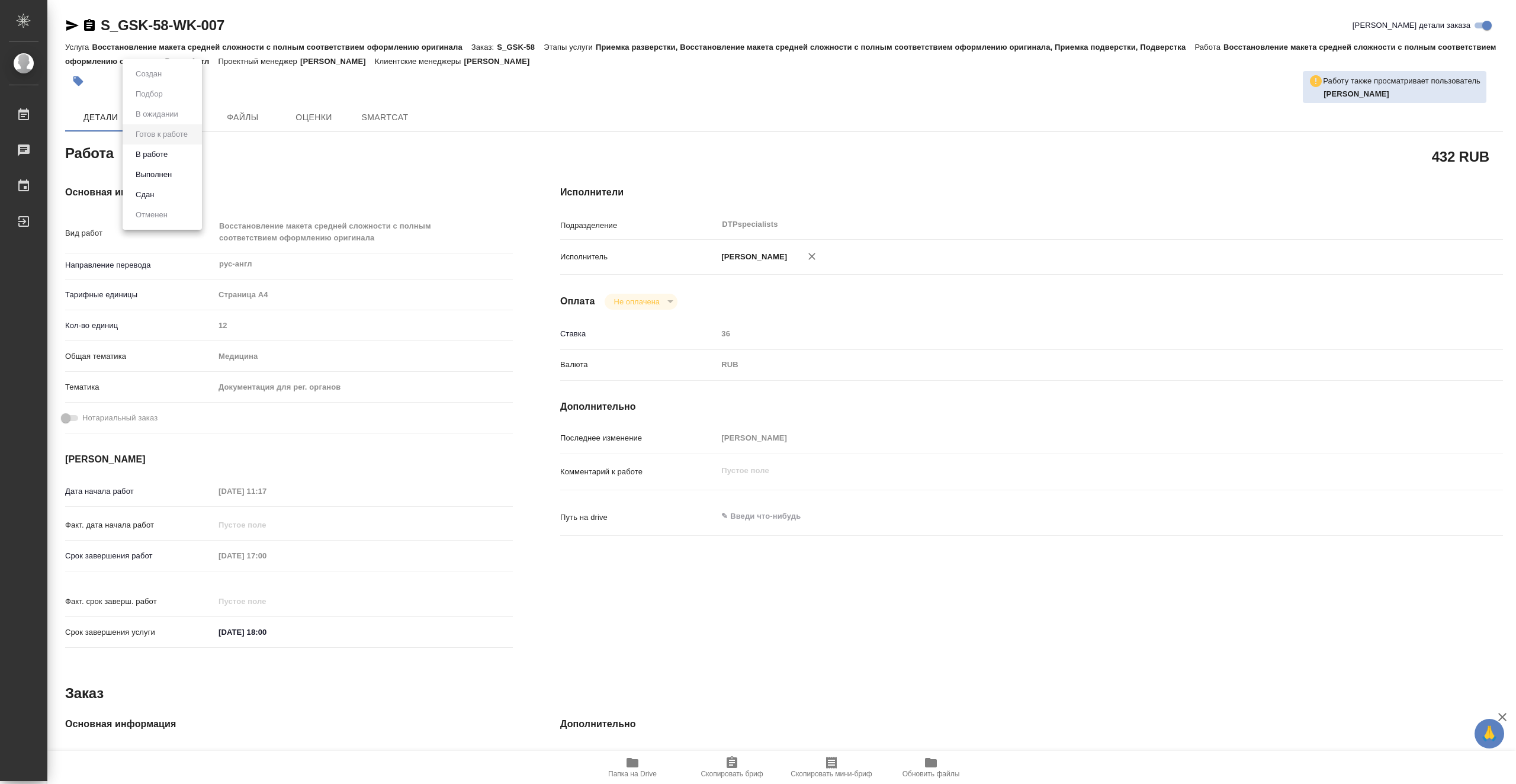
type textarea "x"
click at [174, 158] on li "В работе" at bounding box center [162, 154] width 79 height 20
type textarea "x"
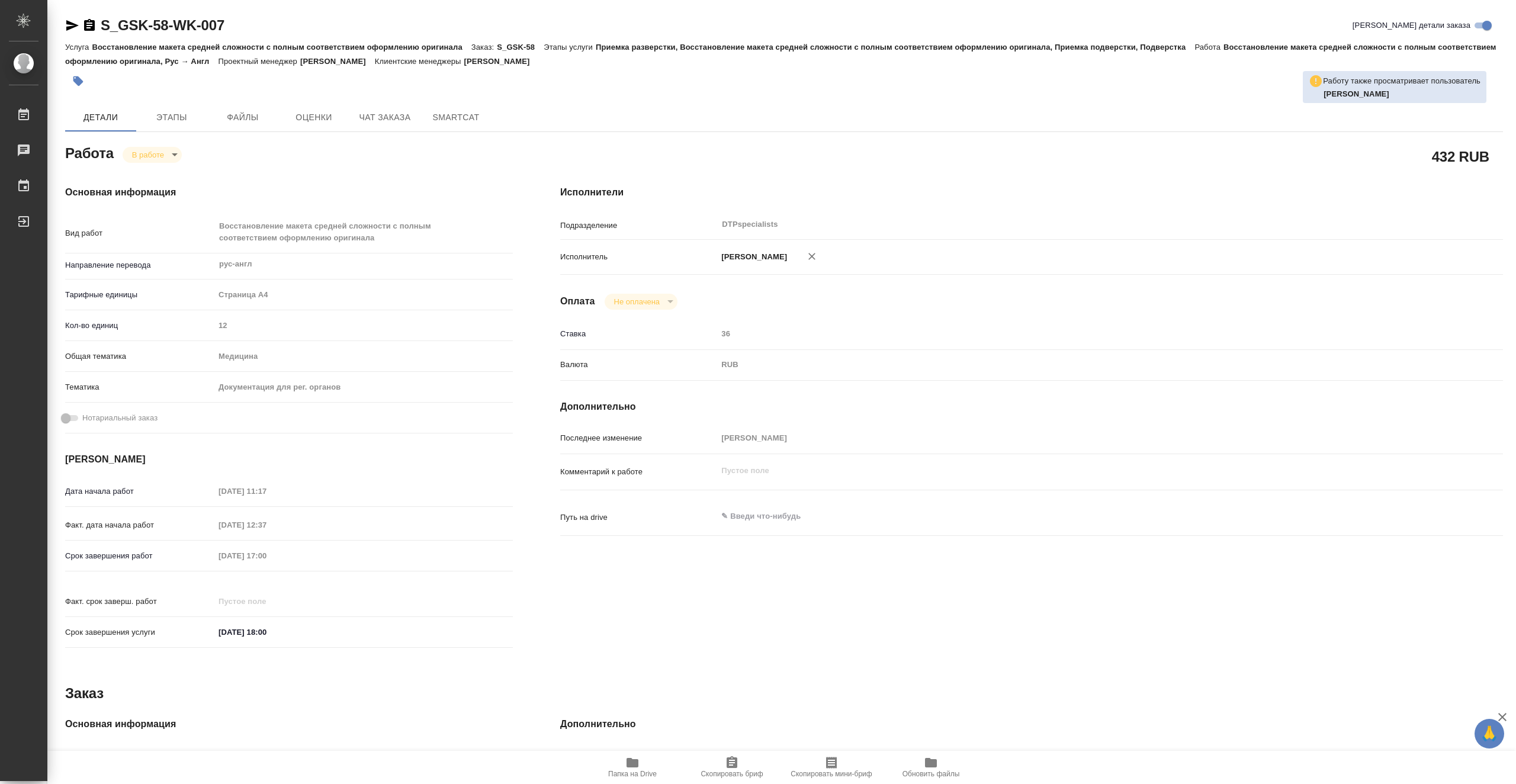
type textarea "x"
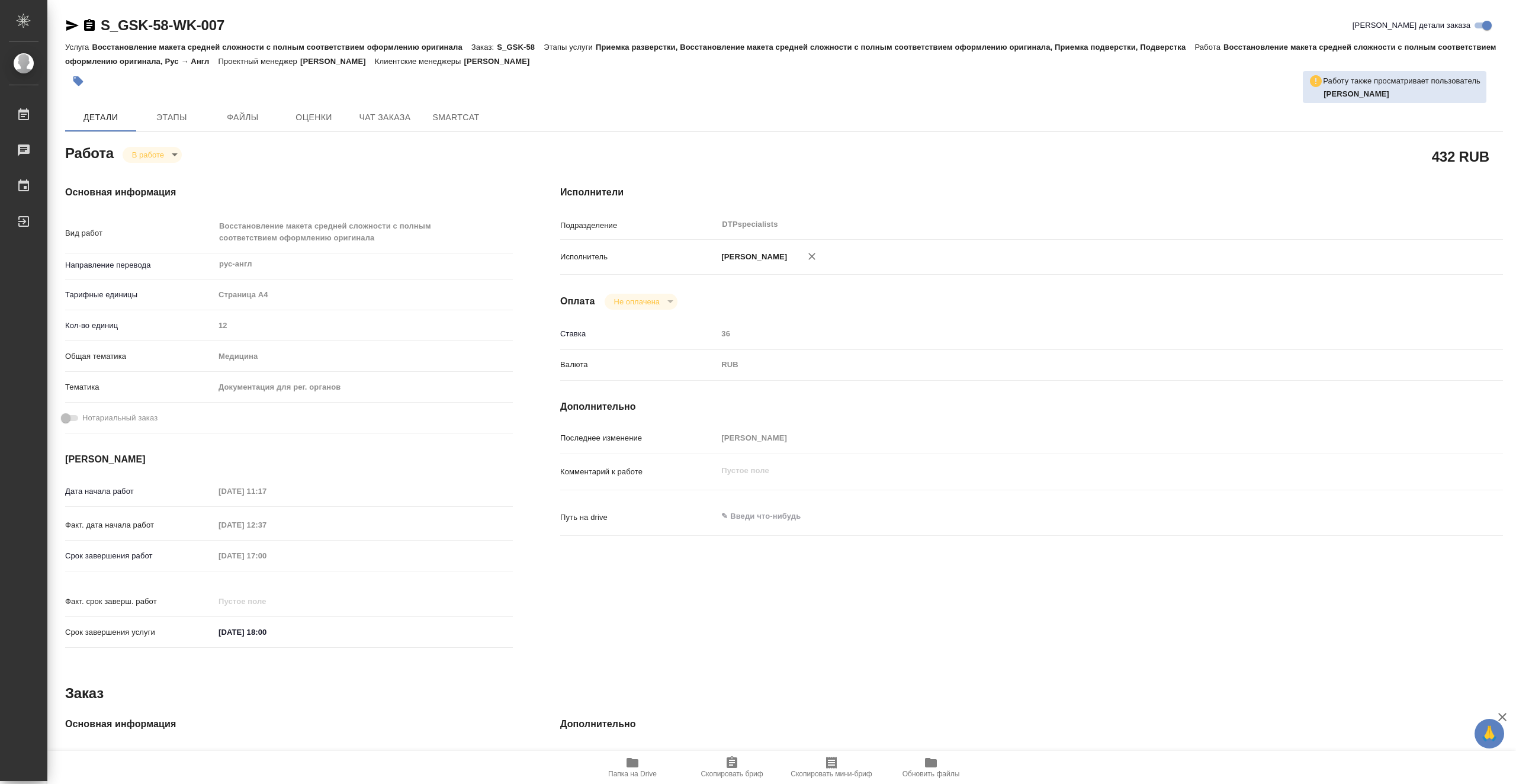
type textarea "x"
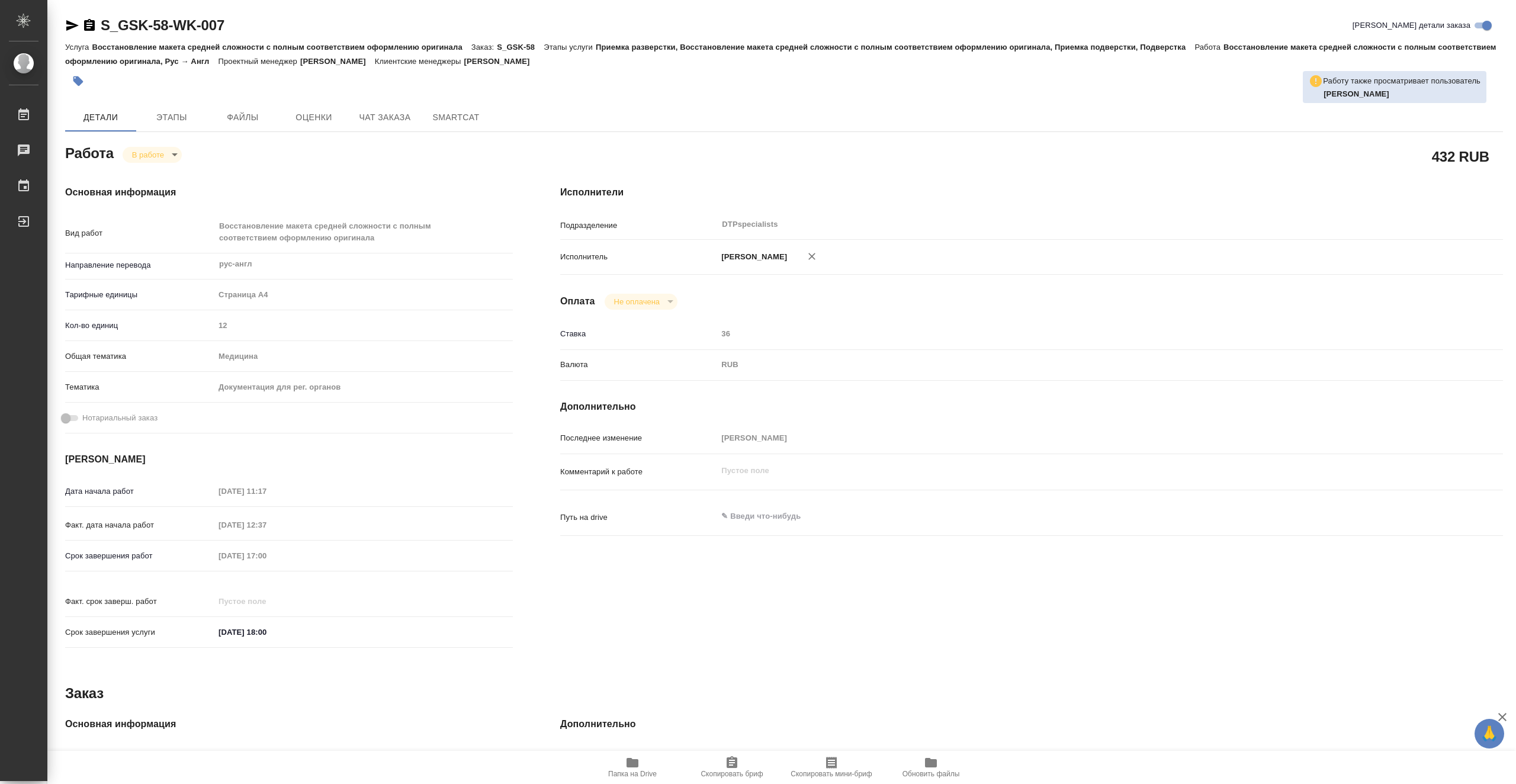
type textarea "x"
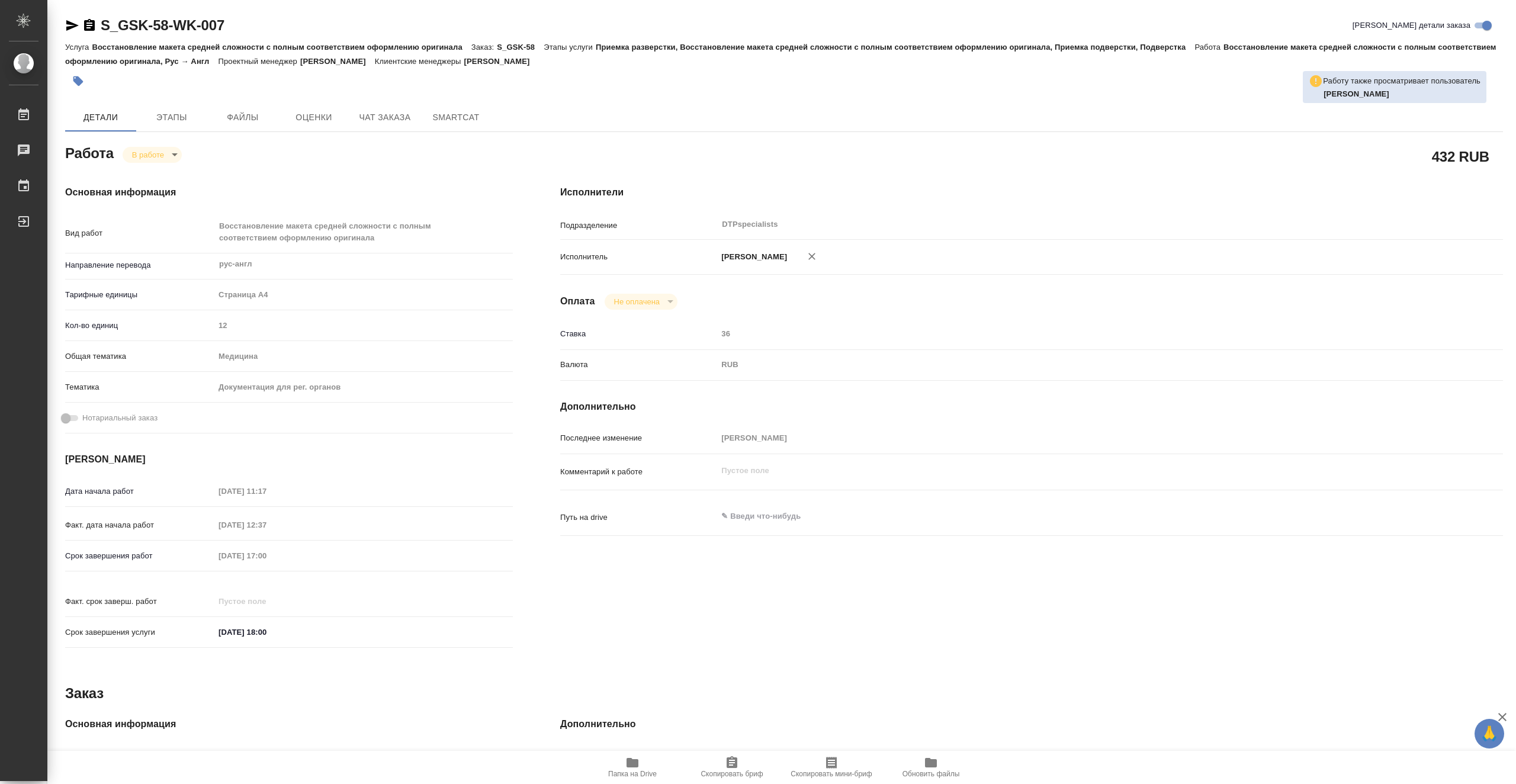
type textarea "x"
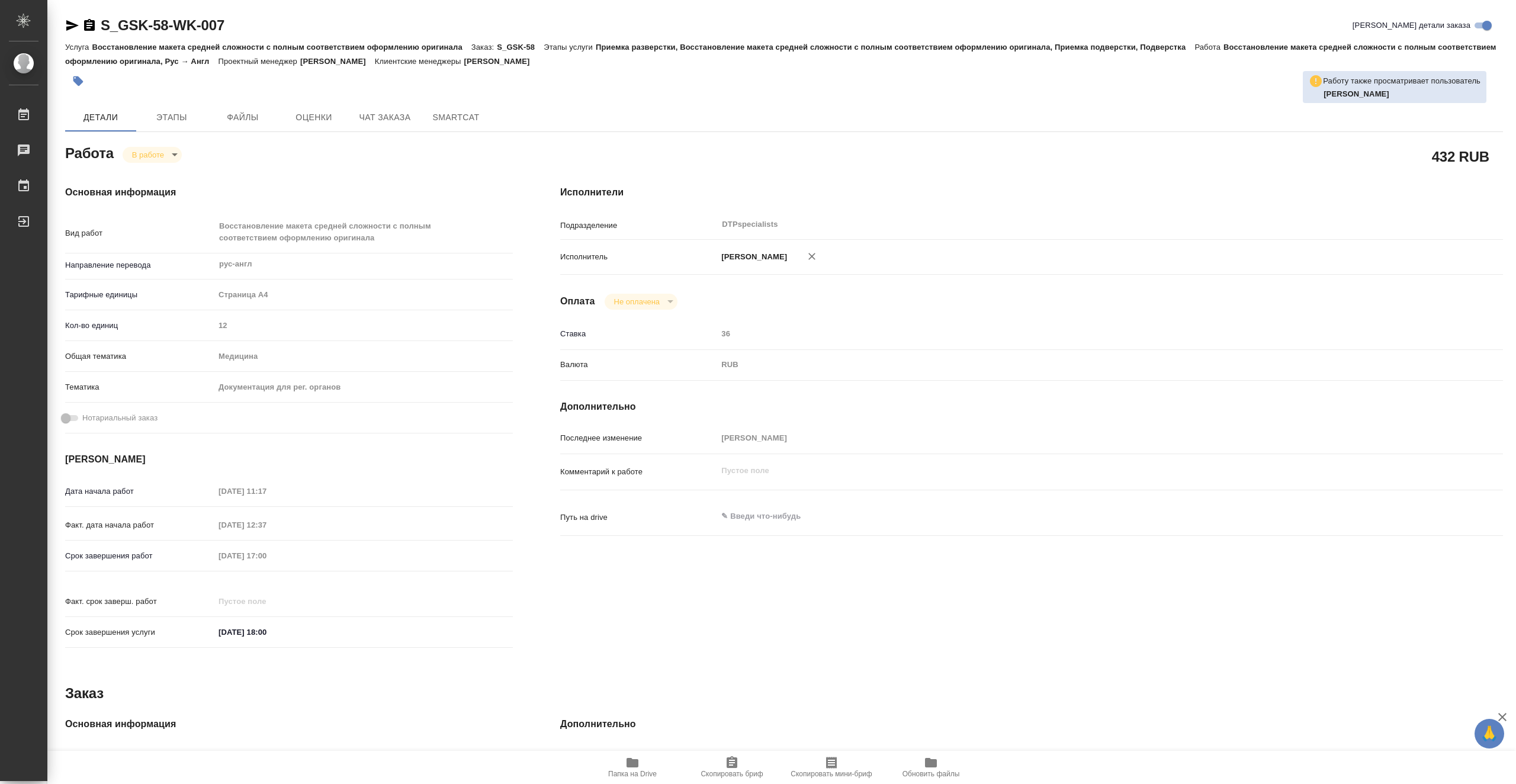
type textarea "x"
drag, startPoint x: 215, startPoint y: 27, endPoint x: 104, endPoint y: 23, distance: 111.1
click at [104, 23] on div "S_GSK-58-WK-007 Кратко детали заказа" at bounding box center [784, 25] width 1438 height 19
copy link "S_GSK-58-WK-007"
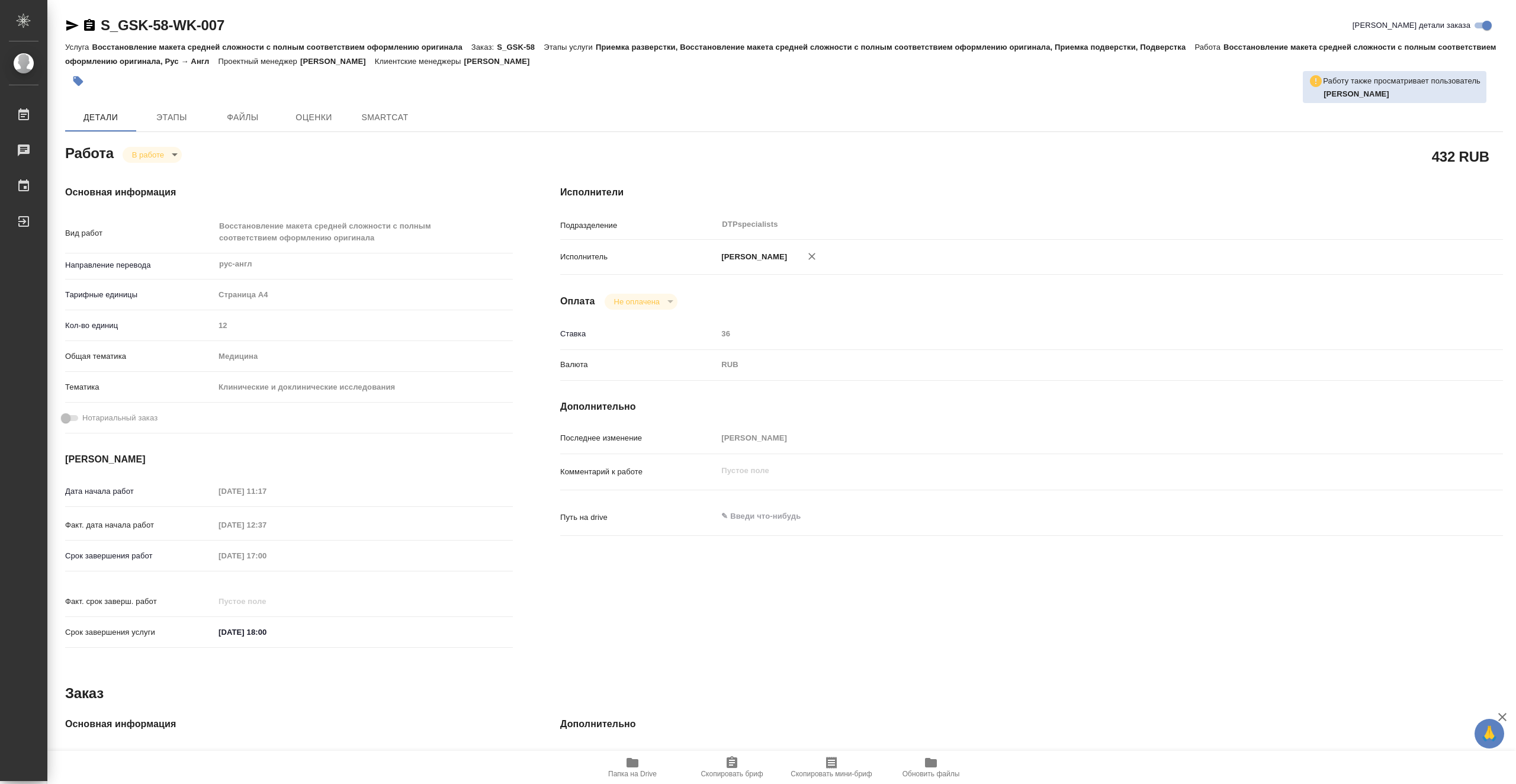
type textarea "x"
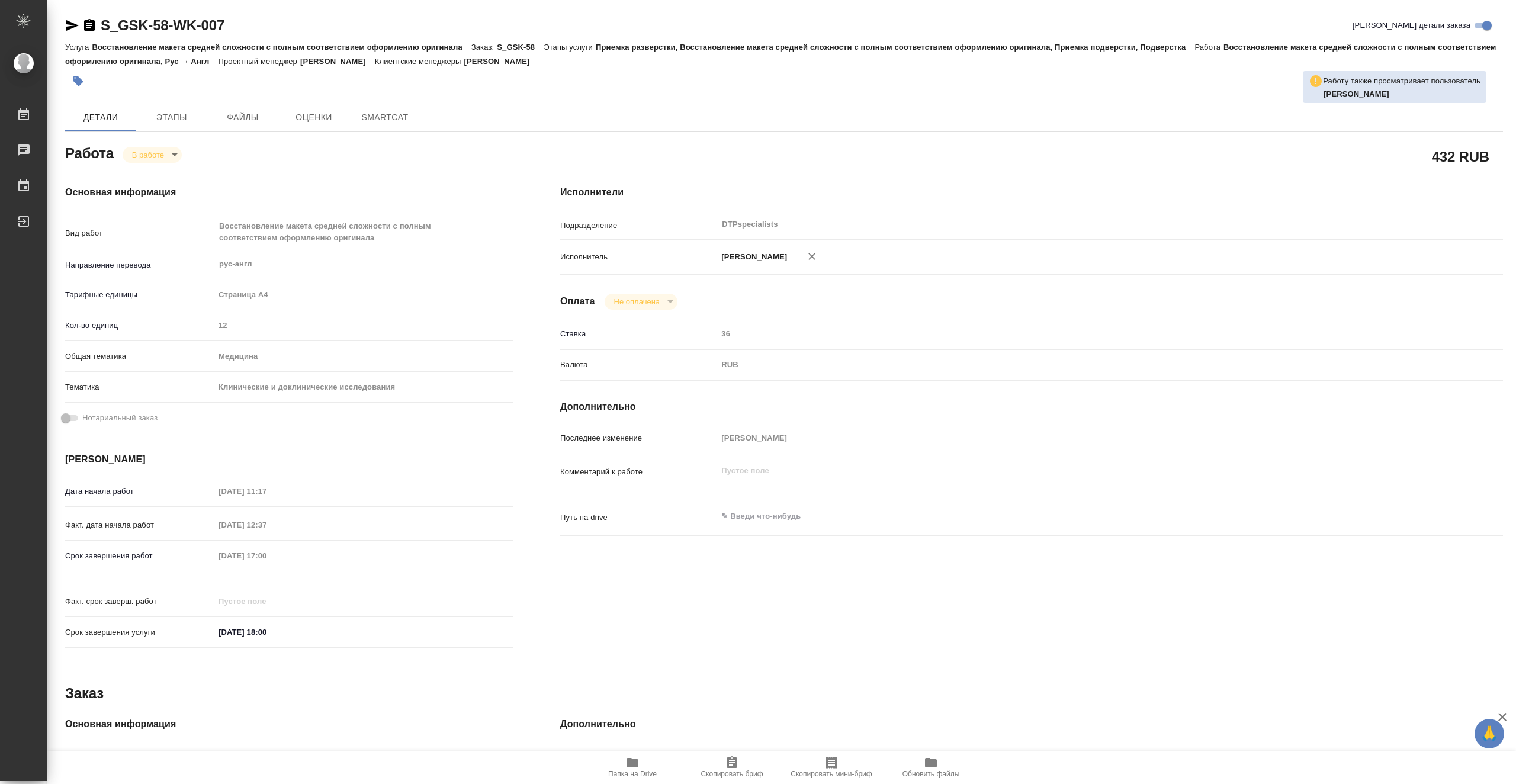
type input "inProgress"
type textarea "Восстановление макета средней сложности с полным соответствием оформлению ориги…"
type textarea "x"
type input "рус-англ"
type input "5f036ec4e16dec2d6b59c8ff"
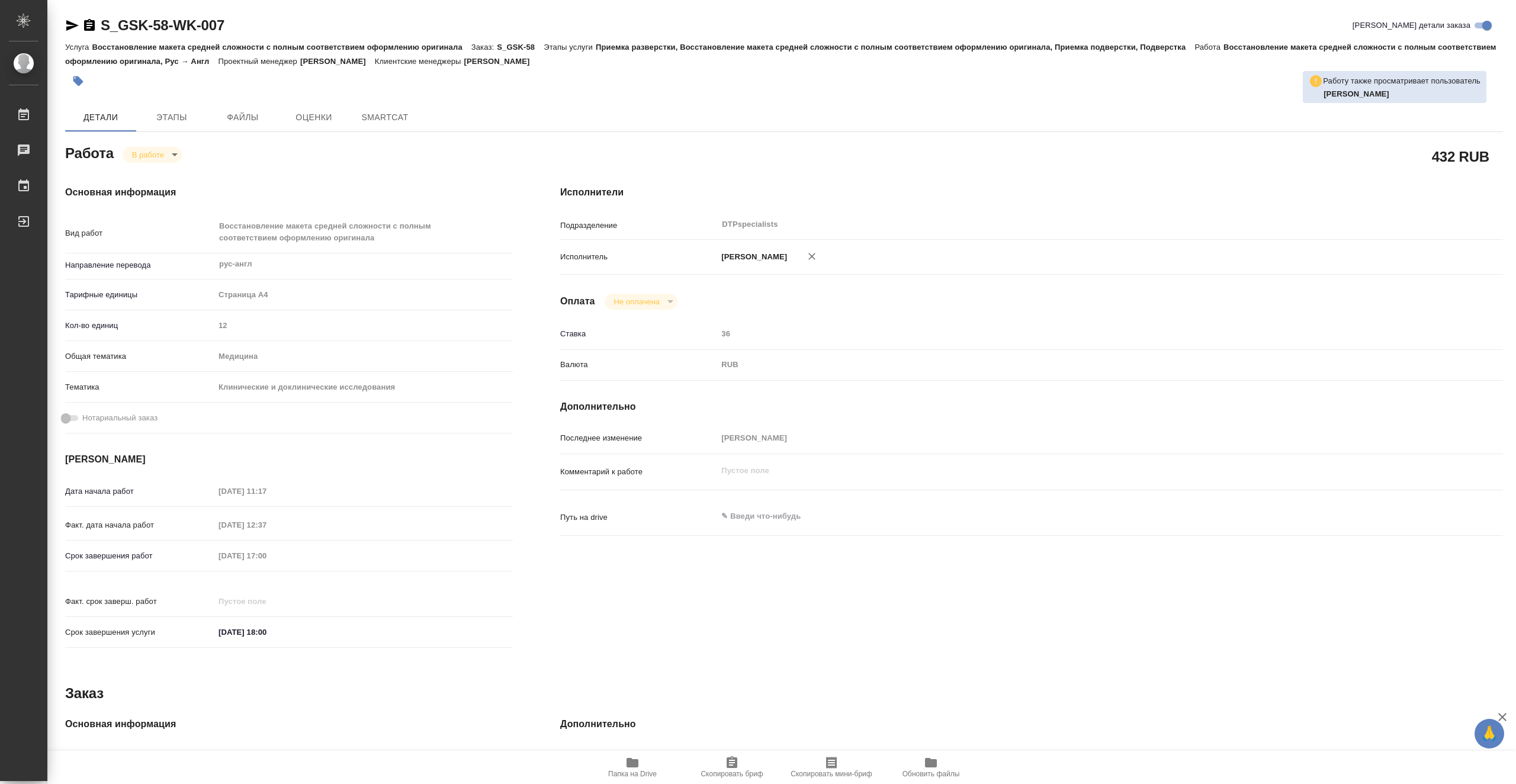
type input "12"
type input "med"
type input "5a8b8b956a9677013d343d9e"
type input "[DATE] 11:17"
type input "[DATE] 12:37"
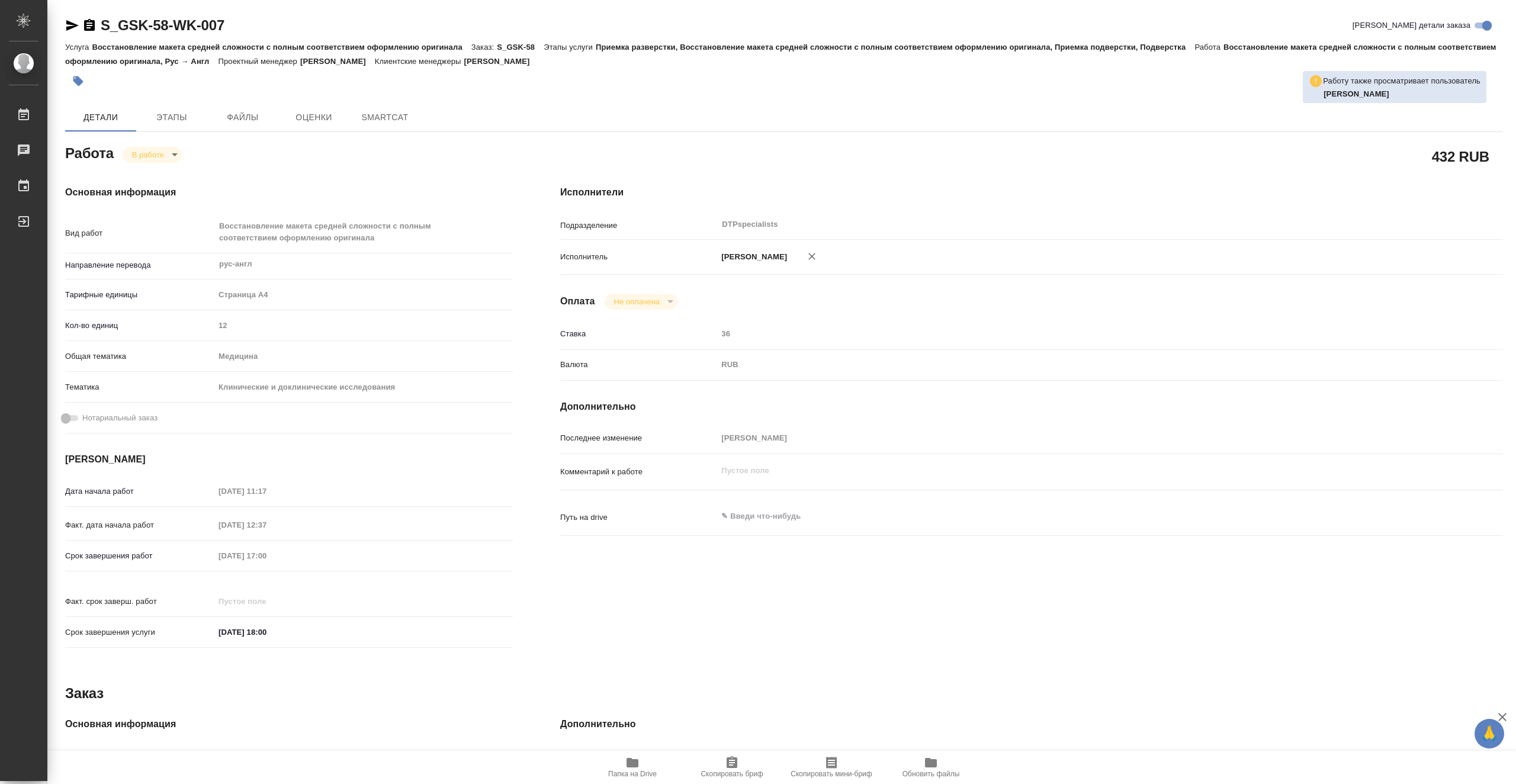
type input "[DATE] 17:00"
type input "[DATE] 18:00"
type input "DTPspecialists"
type input "notPayed"
type input "36"
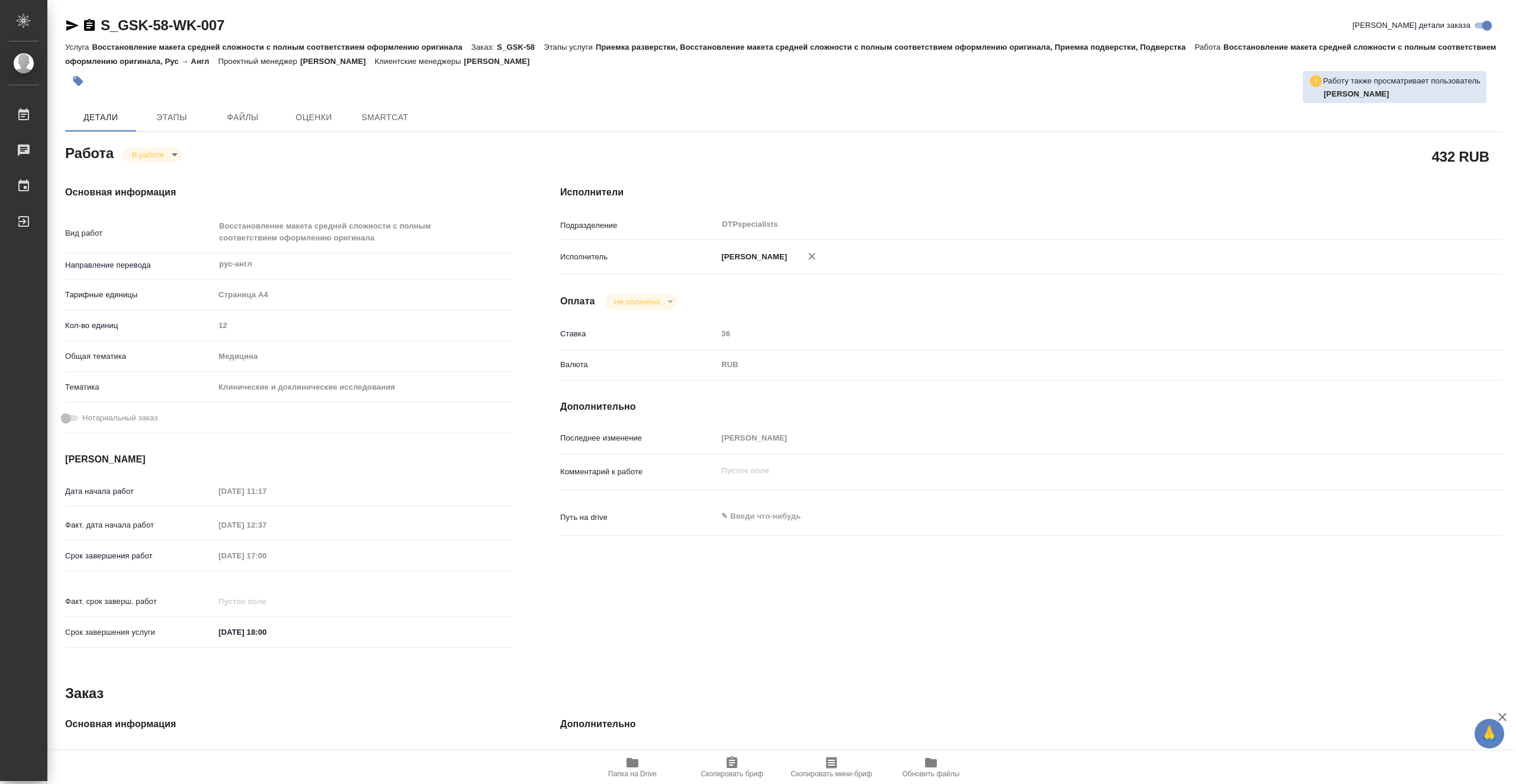
type input "RUB"
type input "[PERSON_NAME]"
type textarea "x"
type input "S_GSK-58"
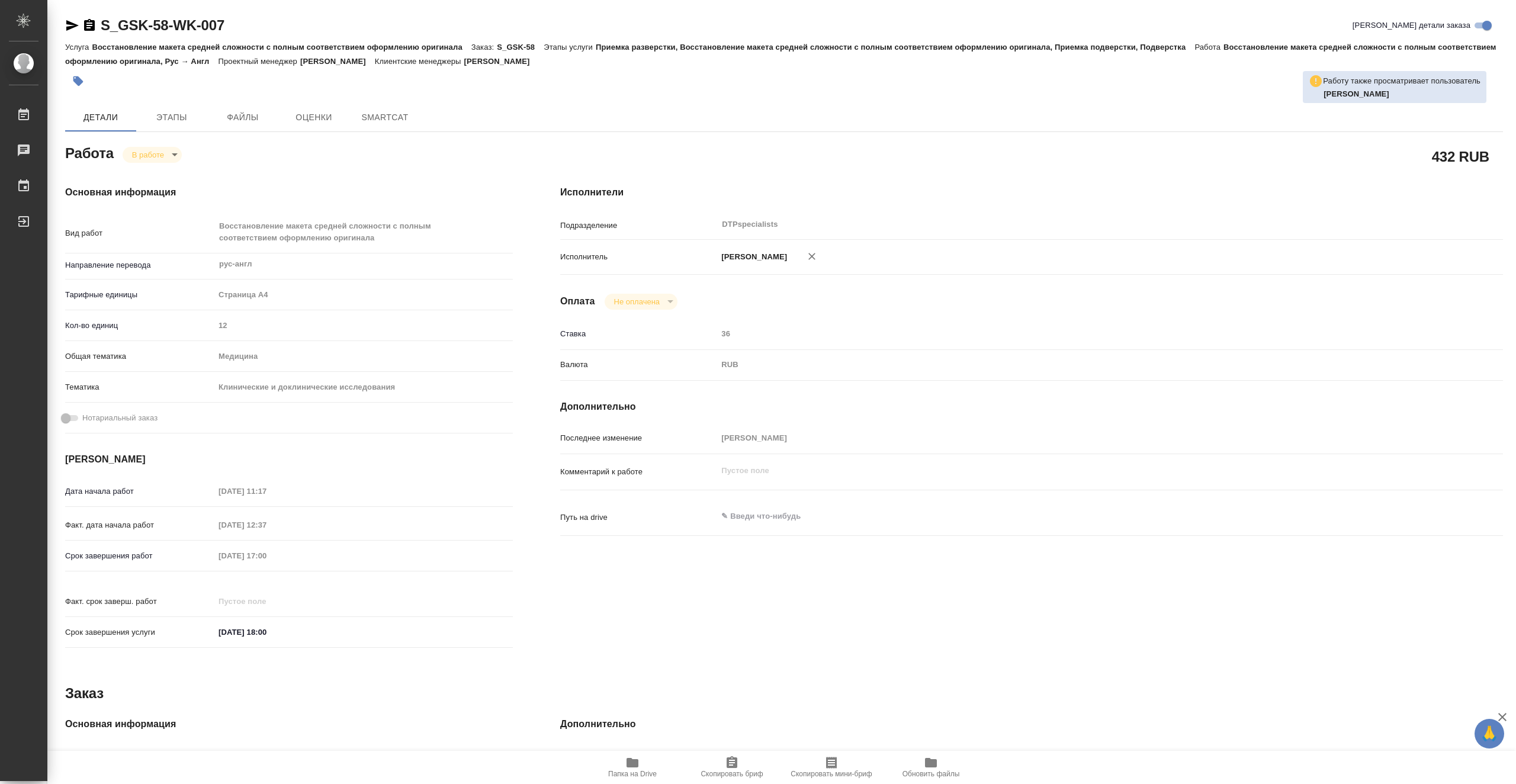
type input "Восстановление макета средней сложности с полным соответствием оформлению ориги…"
type input "Приемка разверстки, Восстановление макета средней сложности с полным соответств…"
type input "[PERSON_NAME]"
type input "/Clients/GSK/Orders/S_GSK-58"
type textarea "x"
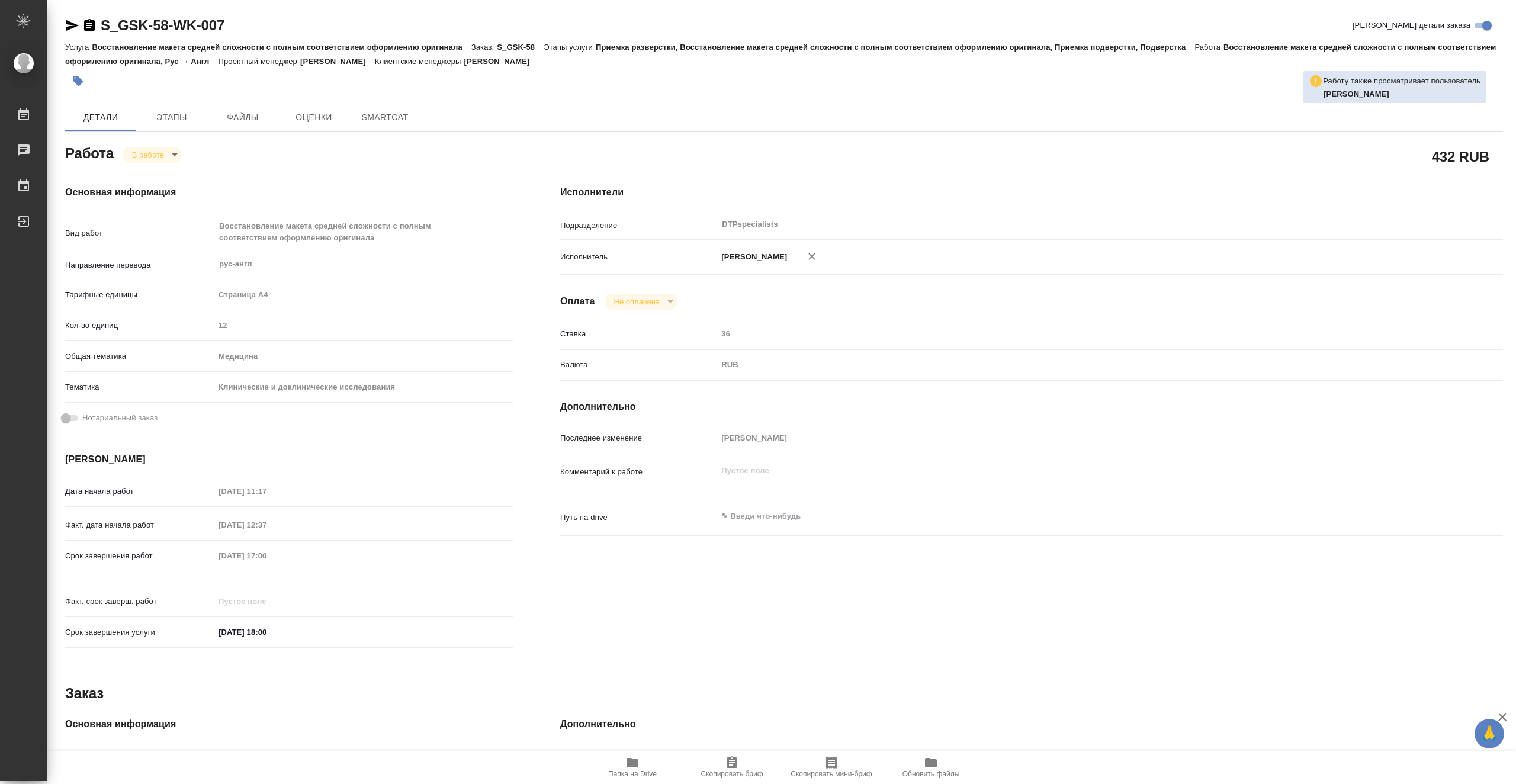
type textarea "x"
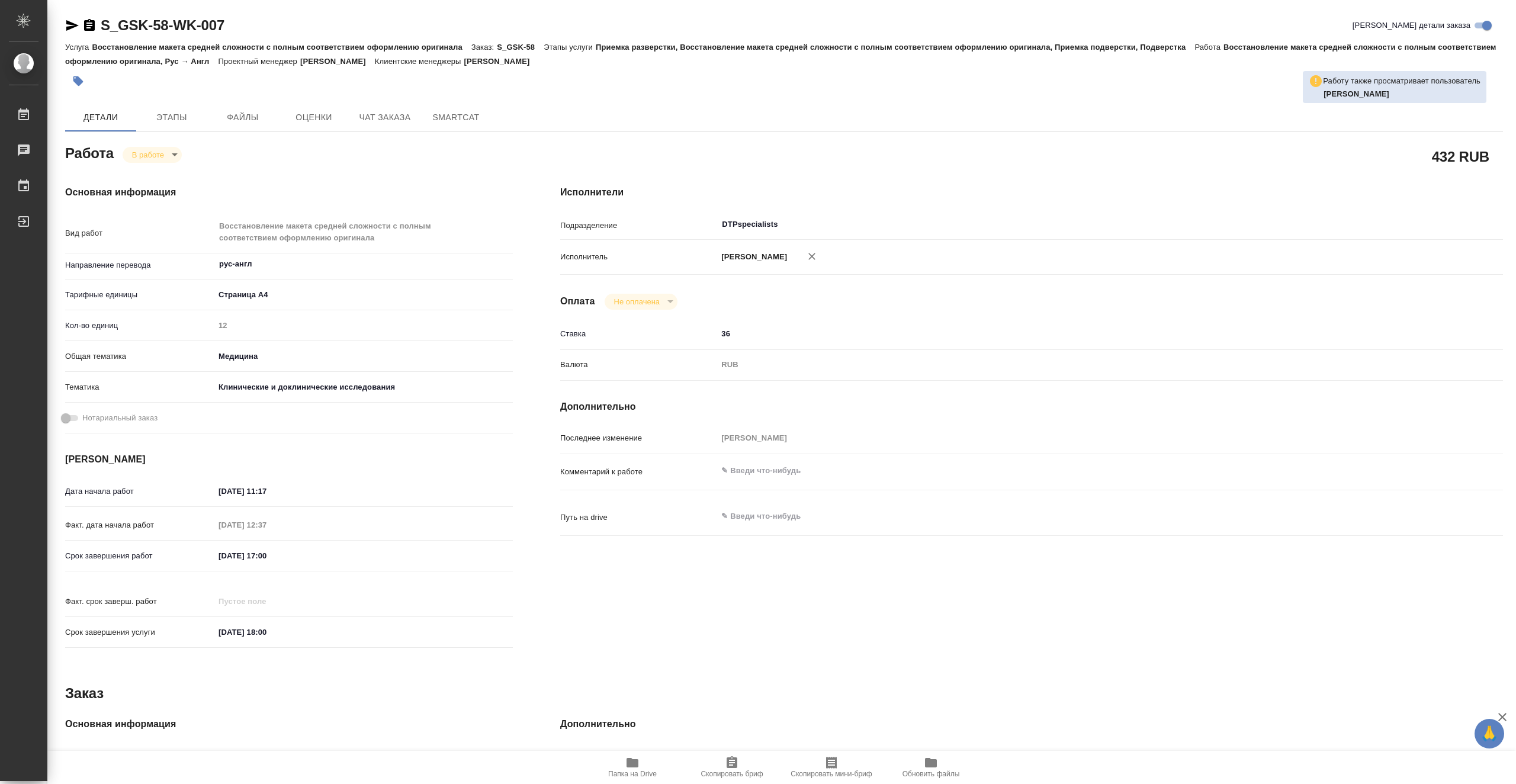
type textarea "x"
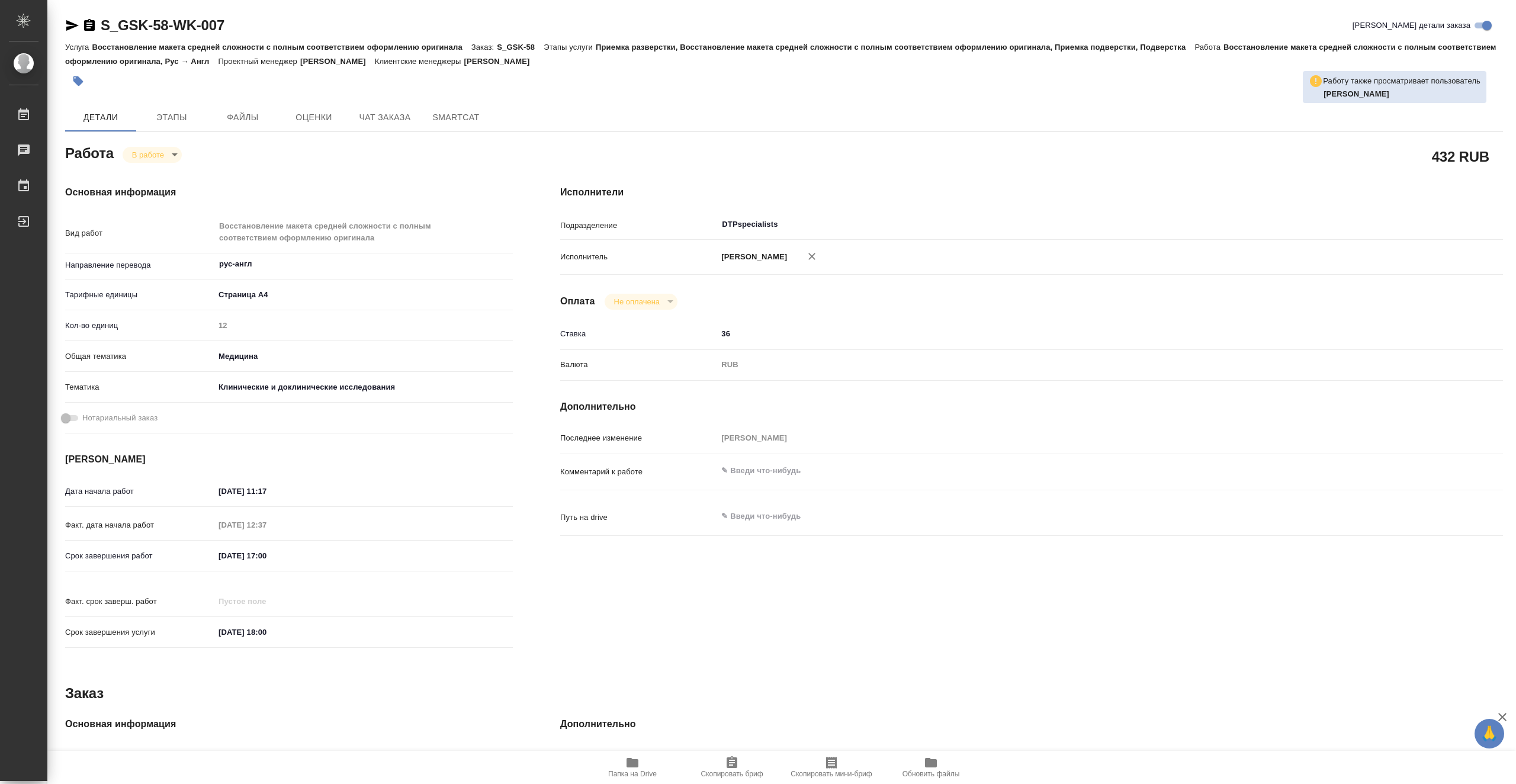
type textarea "x"
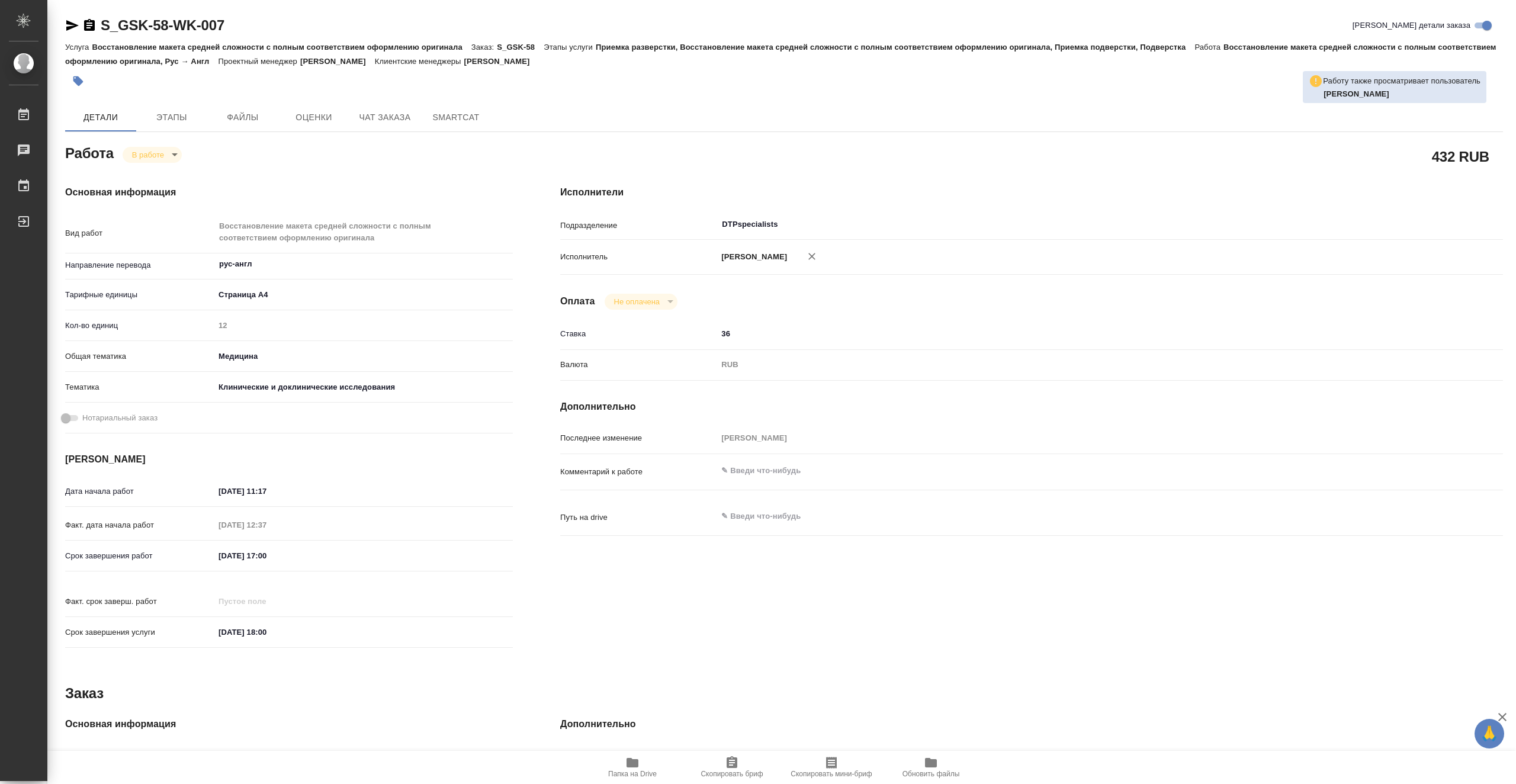
type textarea "x"
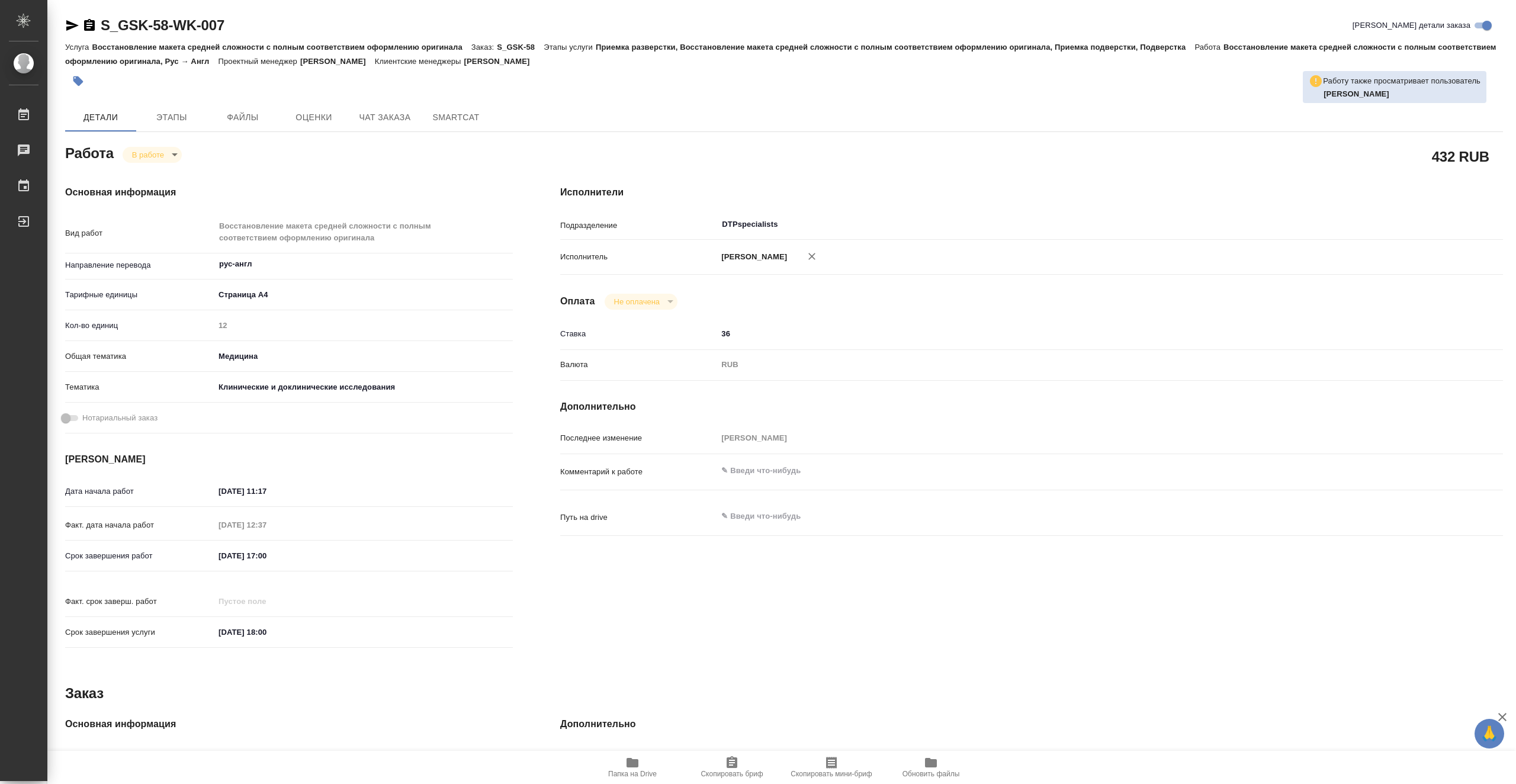
type textarea "x"
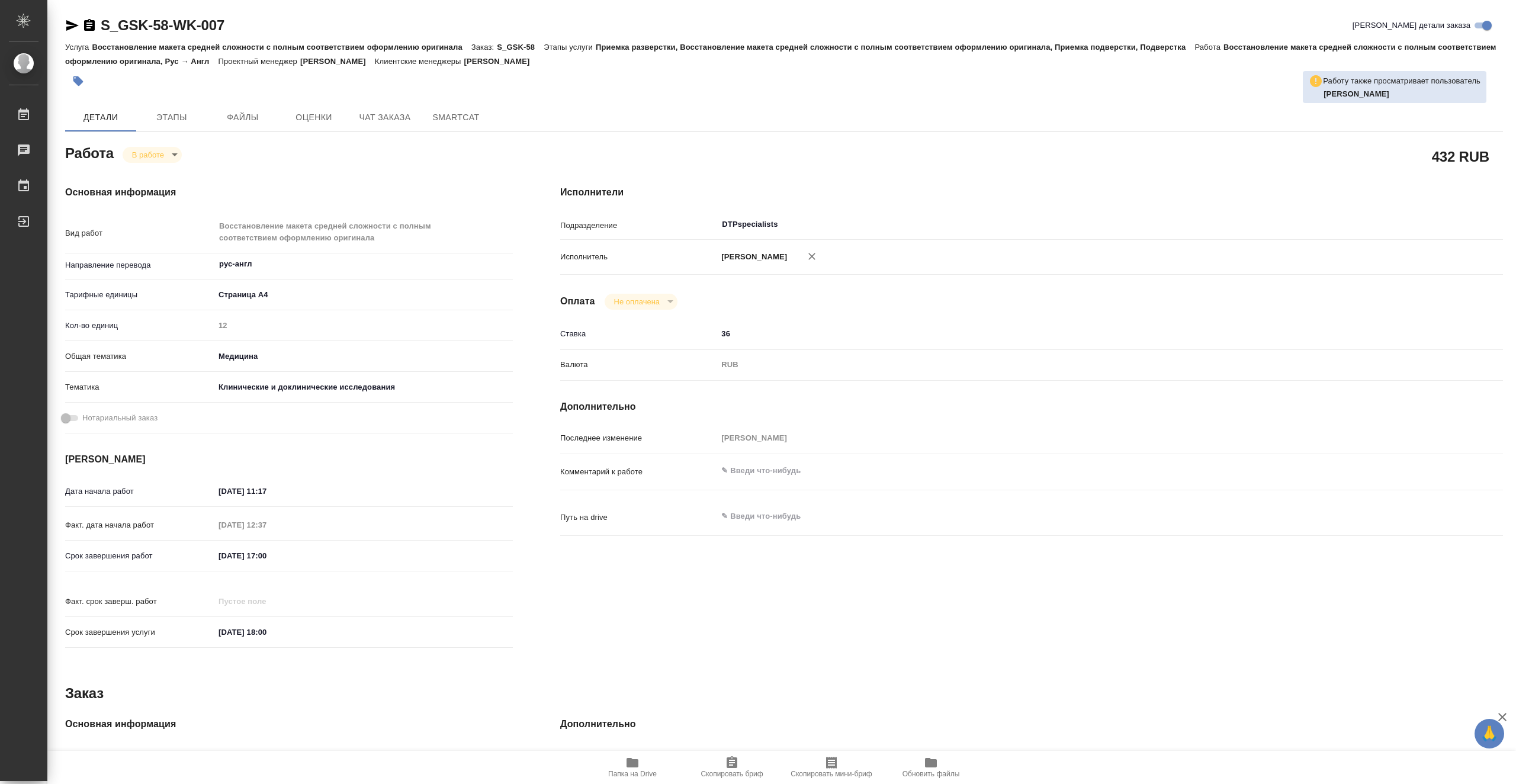
type textarea "x"
